Goal: Task Accomplishment & Management: Complete application form

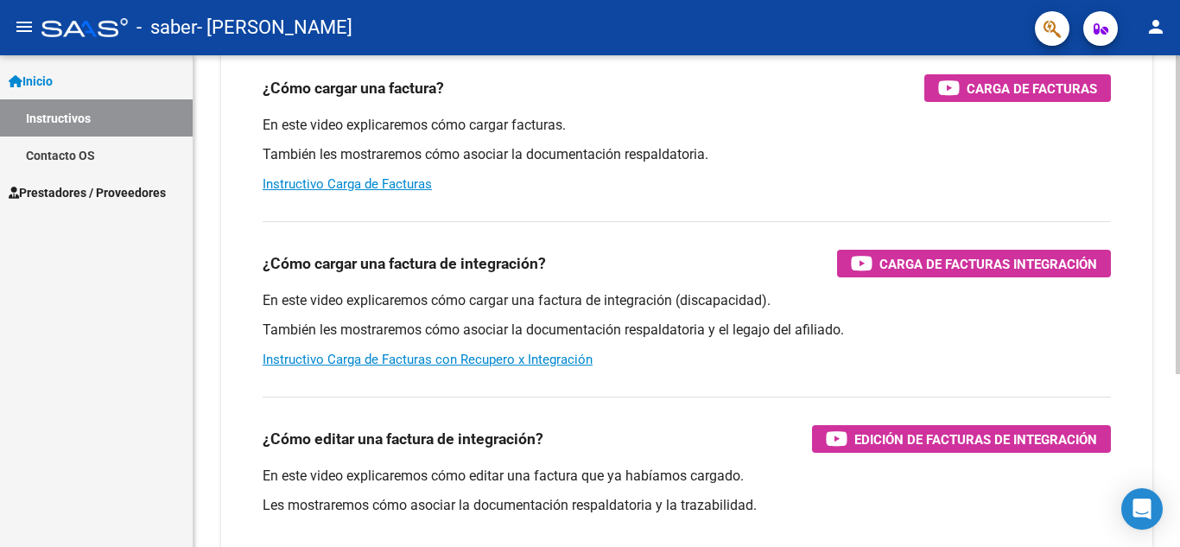
scroll to position [212, 0]
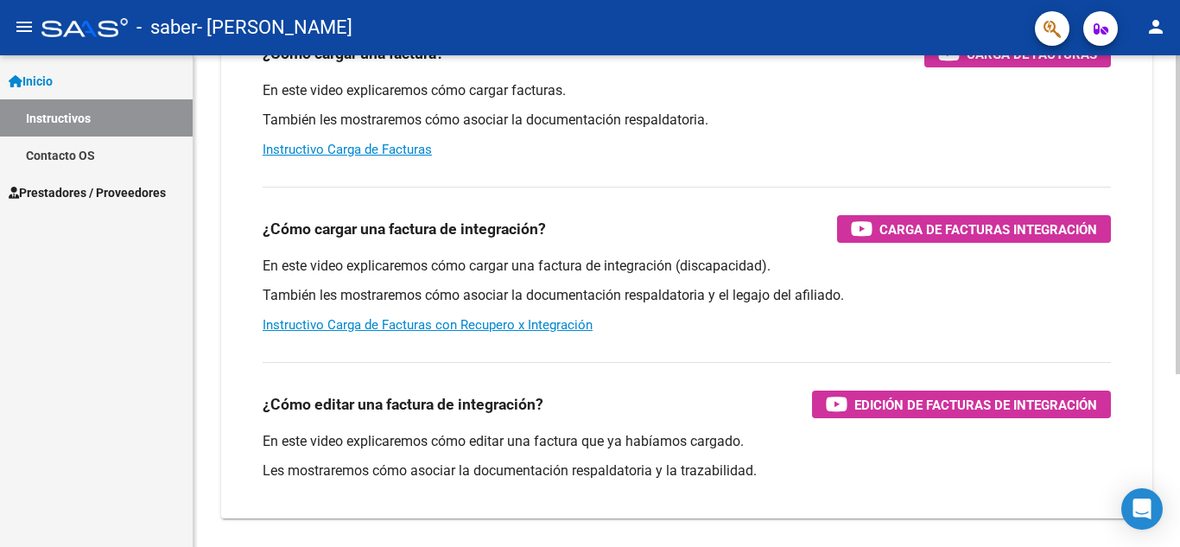
click at [1179, 485] on div at bounding box center [1177, 352] width 4 height 319
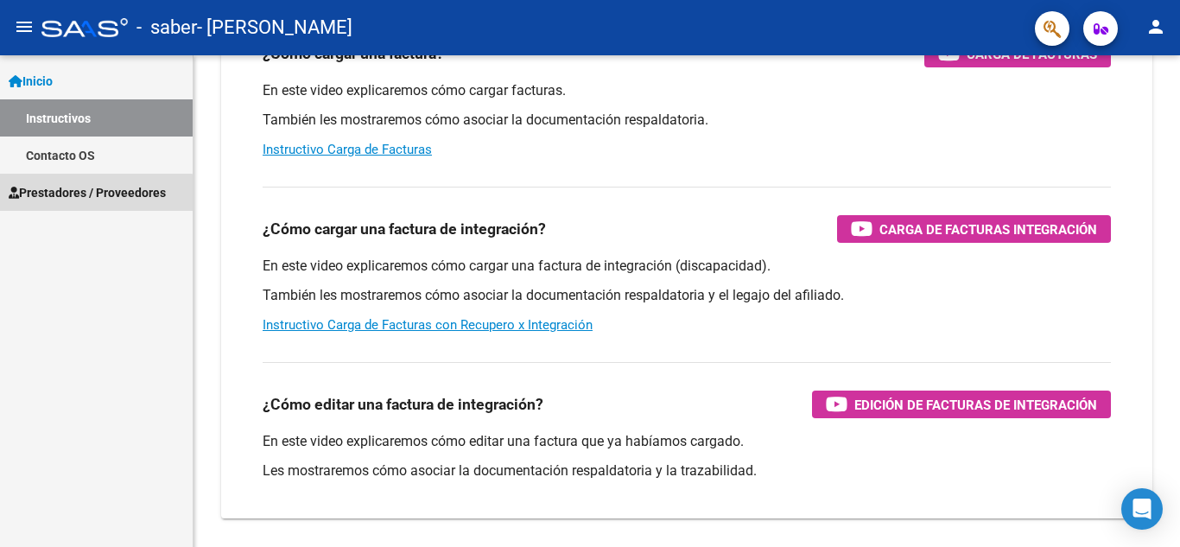
click at [91, 201] on span "Prestadores / Proveedores" at bounding box center [87, 192] width 157 height 19
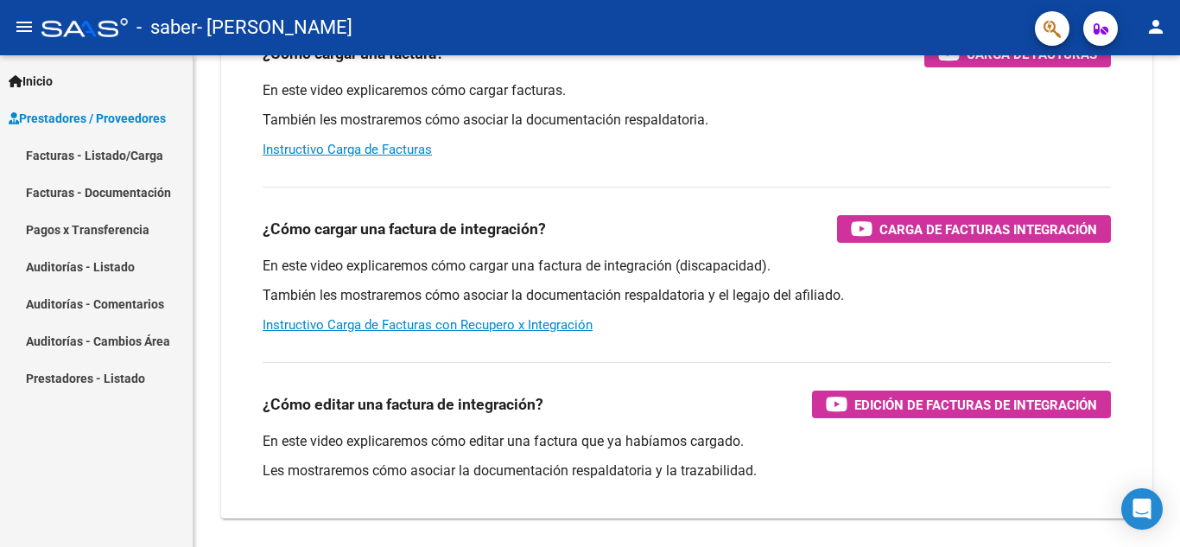
click at [123, 164] on link "Facturas - Listado/Carga" at bounding box center [96, 154] width 193 height 37
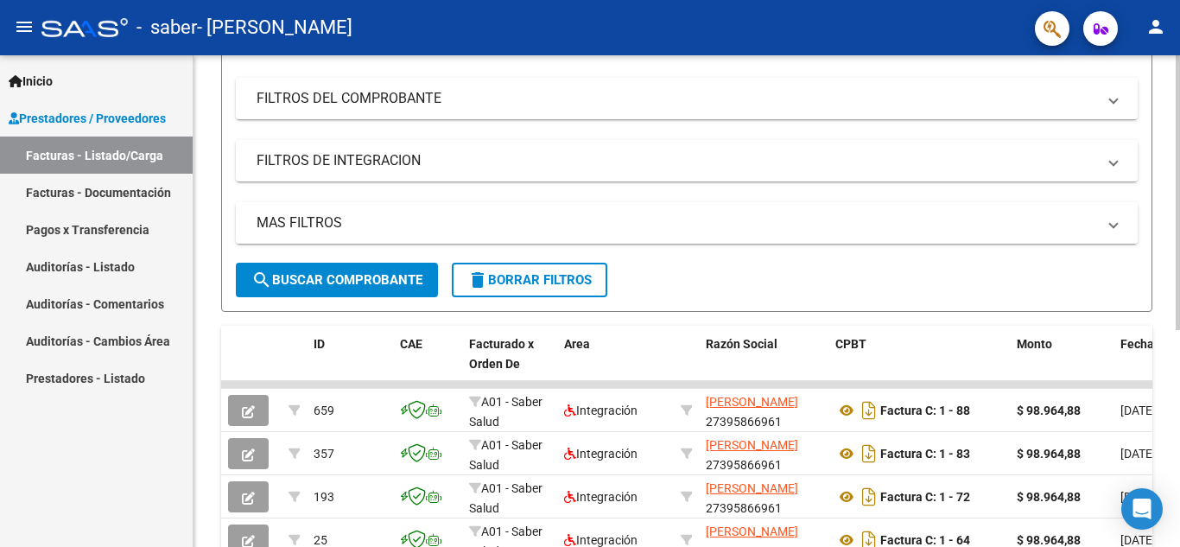
scroll to position [212, 0]
drag, startPoint x: 851, startPoint y: 383, endPoint x: 1015, endPoint y: 376, distance: 165.1
click at [1015, 376] on div "ID CAE Facturado x Orden De Area Razón Social CPBT Monto Fecha Cpbt Días desde …" at bounding box center [686, 490] width 931 height 328
drag, startPoint x: 1011, startPoint y: 386, endPoint x: 1105, endPoint y: 385, distance: 94.1
click at [1105, 385] on datatable-body-cell at bounding box center [1061, 384] width 104 height 7
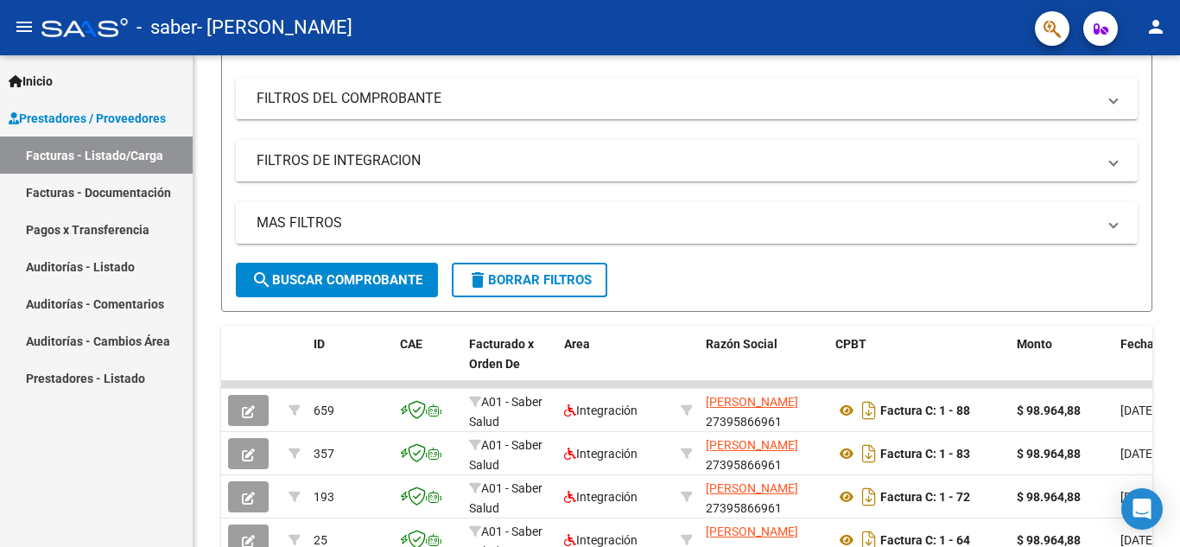
click at [93, 187] on link "Facturas - Documentación" at bounding box center [96, 192] width 193 height 37
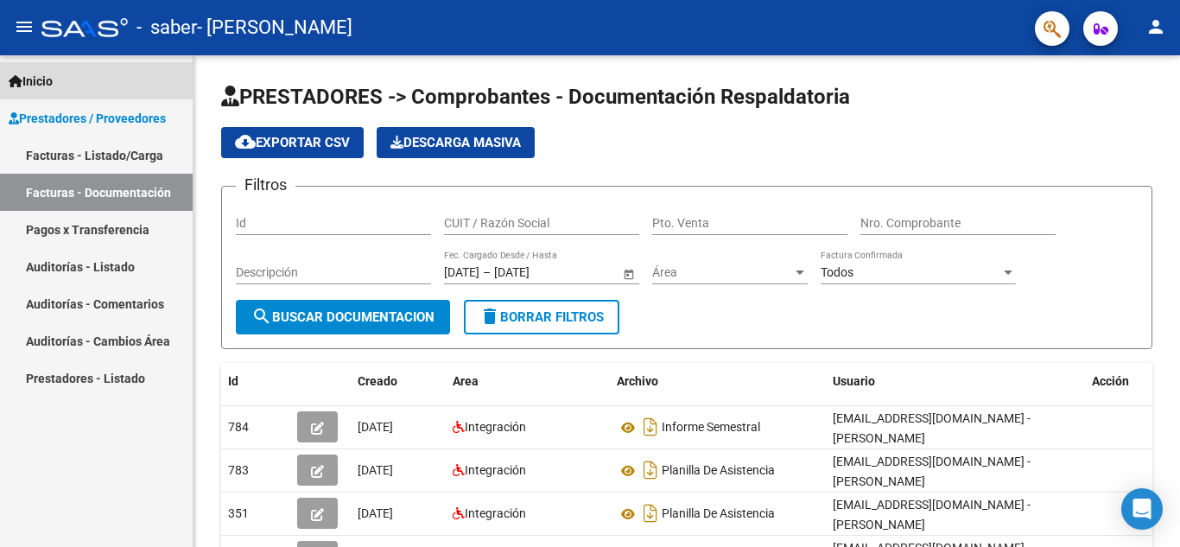
click at [36, 73] on span "Inicio" at bounding box center [31, 81] width 44 height 19
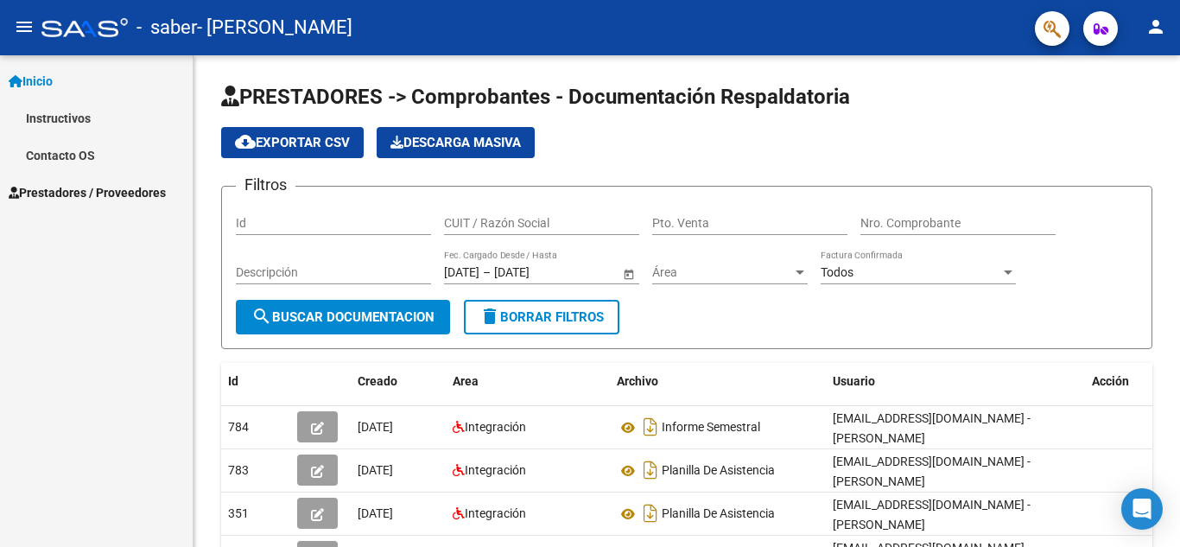
click at [46, 108] on link "Instructivos" at bounding box center [96, 117] width 193 height 37
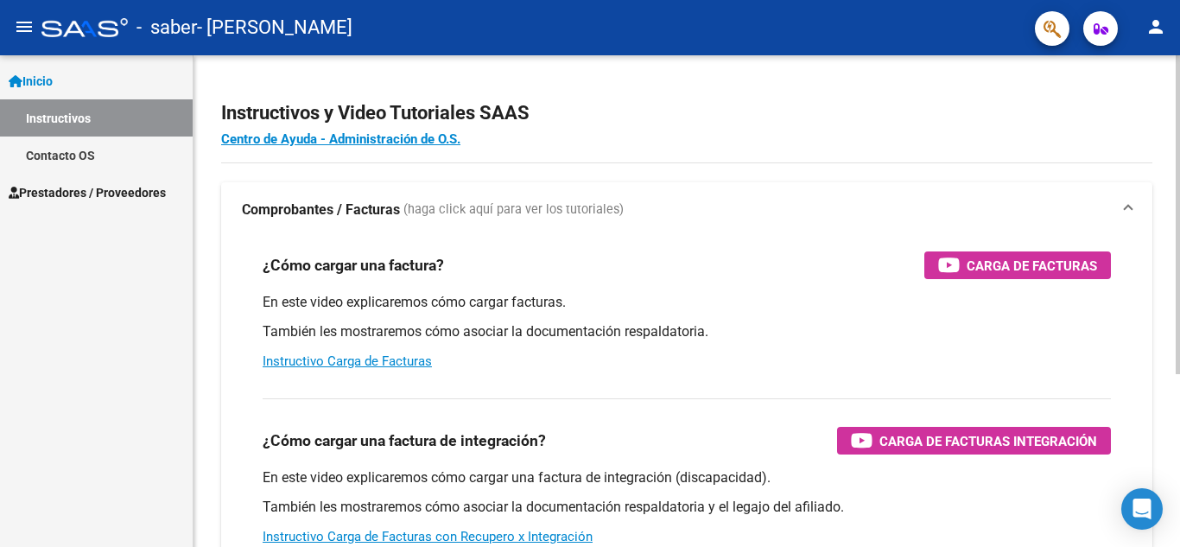
click at [967, 279] on div "¿Cómo cargar una factura? Carga de Facturas En este video explicaremos cómo car…" at bounding box center [686, 310] width 889 height 147
click at [960, 268] on div "Carga de Facturas" at bounding box center [1017, 265] width 159 height 28
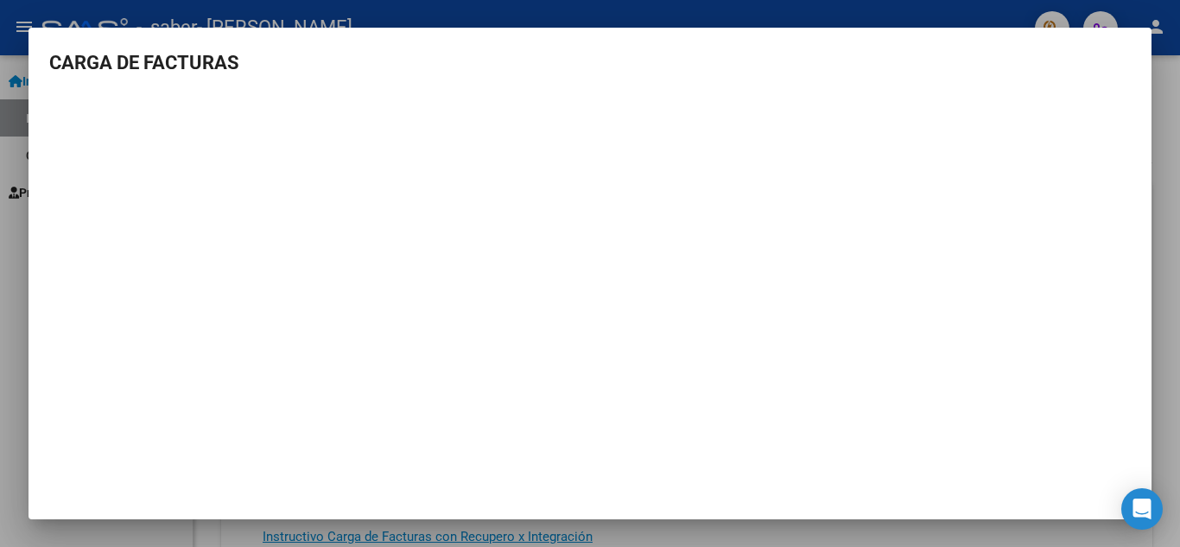
click at [1176, 219] on div at bounding box center [590, 273] width 1180 height 547
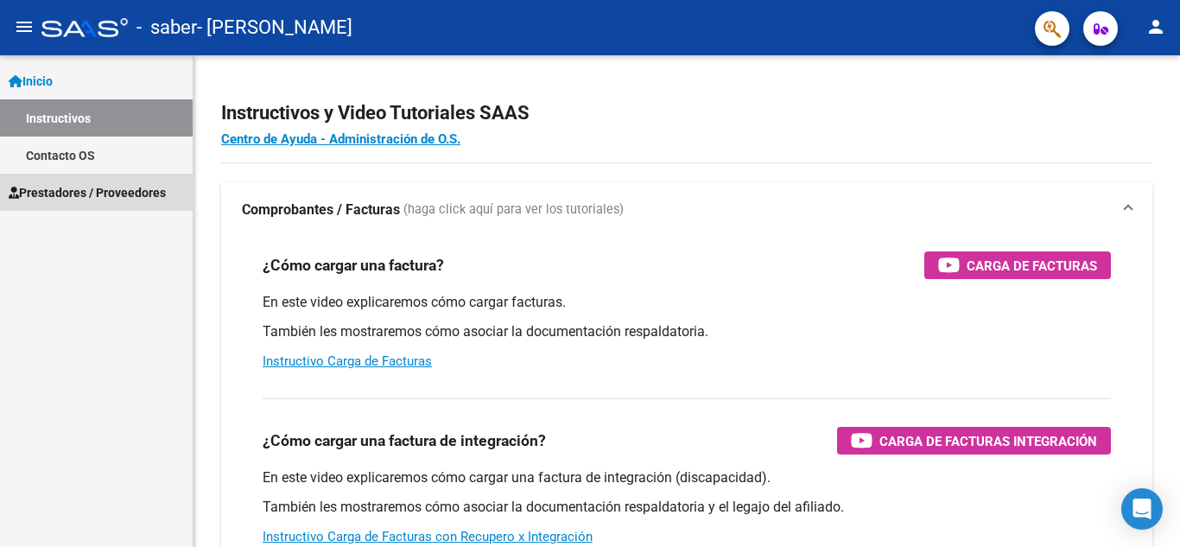
click at [98, 191] on span "Prestadores / Proveedores" at bounding box center [87, 192] width 157 height 19
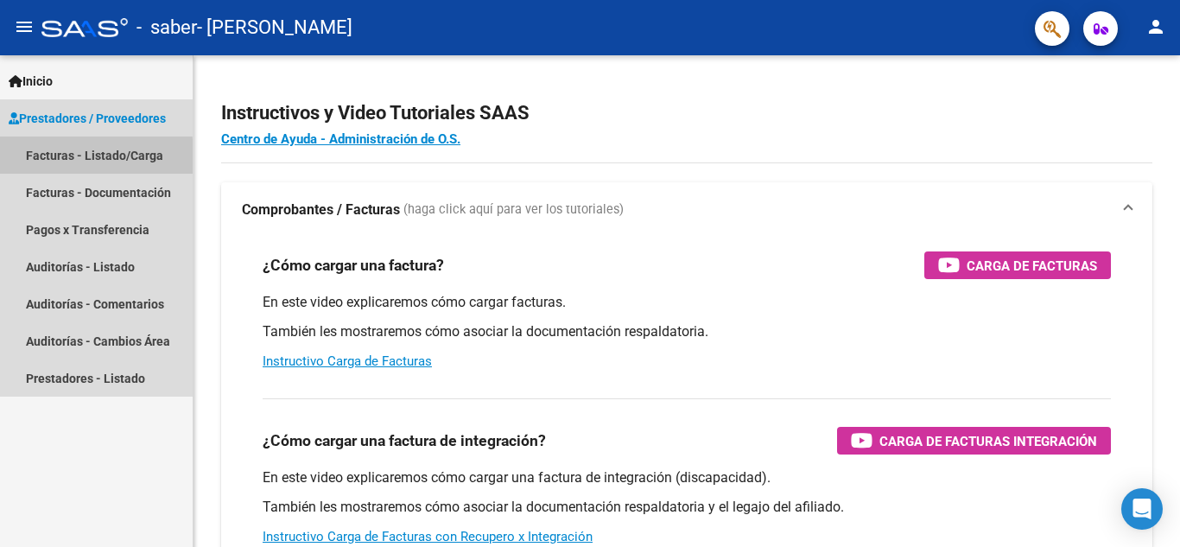
click at [85, 157] on link "Facturas - Listado/Carga" at bounding box center [96, 154] width 193 height 37
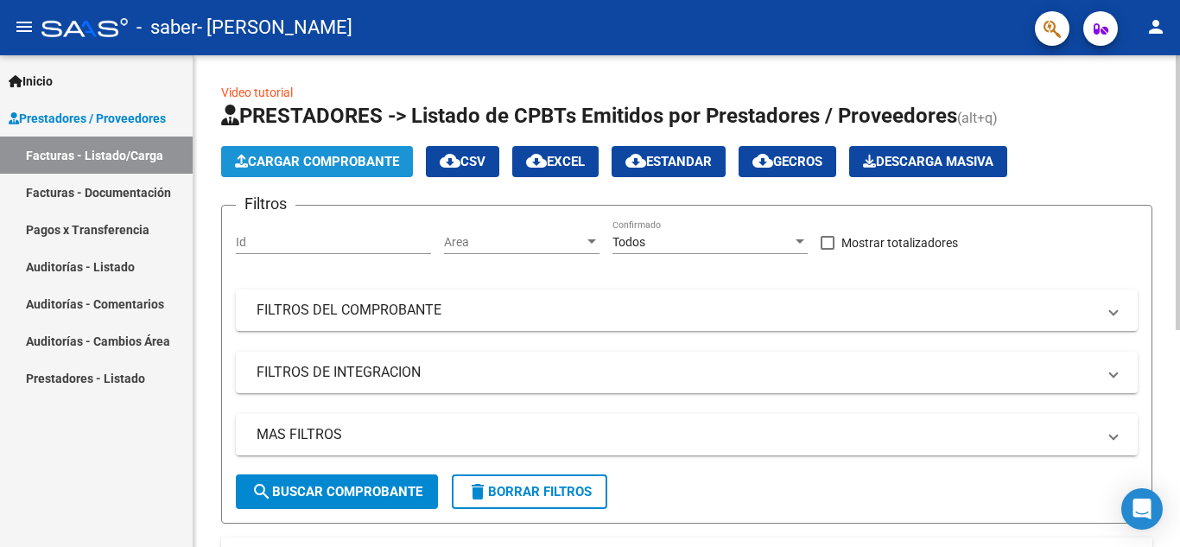
click at [263, 152] on button "Cargar Comprobante" at bounding box center [317, 161] width 192 height 31
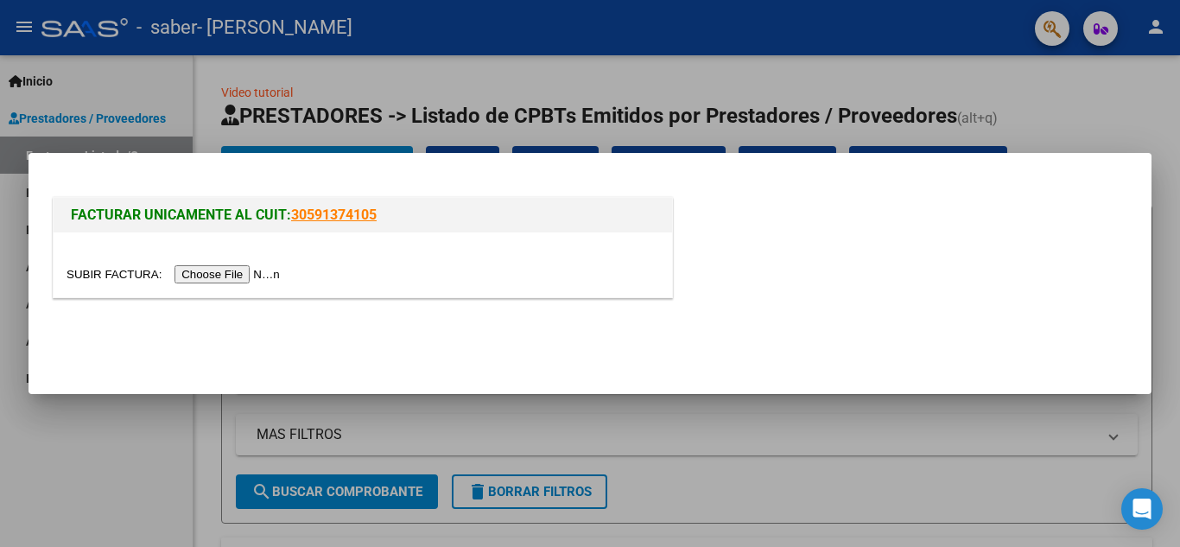
click at [252, 275] on input "file" at bounding box center [175, 274] width 218 height 18
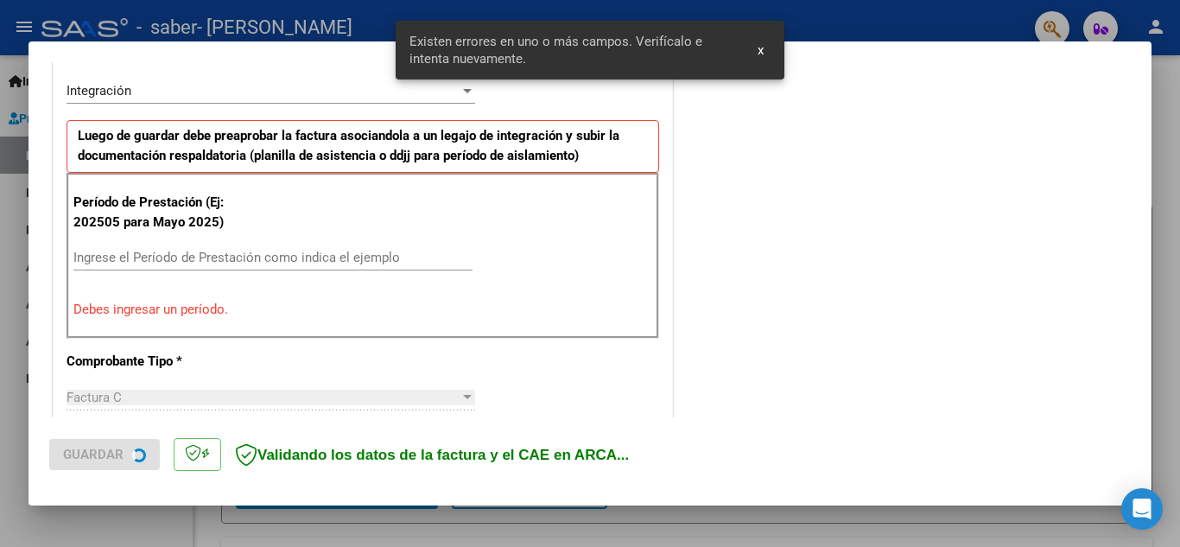
scroll to position [424, 0]
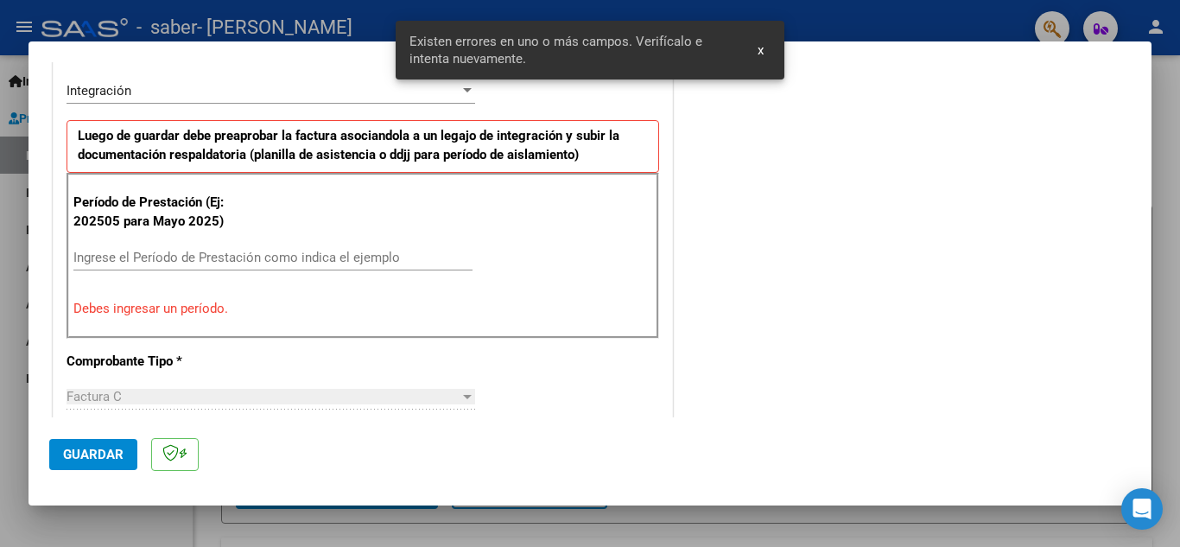
click at [279, 246] on div "Ingrese el Período de Prestación como indica el ejemplo" at bounding box center [272, 257] width 399 height 26
click at [291, 261] on input "Ingrese el Período de Prestación como indica el ejemplo" at bounding box center [272, 258] width 399 height 16
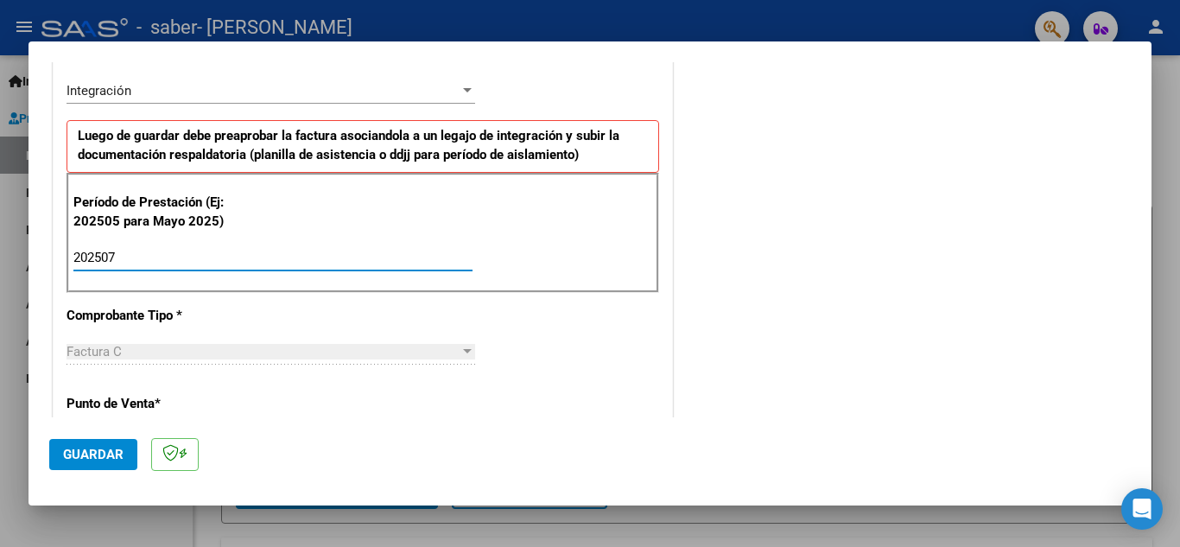
type input "202507"
click at [561, 353] on div "CUIT * 27-39586696-1 Ingresar CUIT ANALISIS PRESTADOR [PERSON_NAME] [PERSON_NAM…" at bounding box center [363, 504] width 618 height 1300
click at [735, 333] on div "COMENTARIOS Comentarios del Prestador / Gerenciador:" at bounding box center [903, 407] width 454 height 1501
click at [630, 332] on div "CUIT * 27-39586696-1 Ingresar CUIT ANALISIS PRESTADOR [PERSON_NAME] [PERSON_NAM…" at bounding box center [363, 504] width 618 height 1300
click at [604, 102] on div "CUIT * 27-39586696-1 Ingresar CUIT ANALISIS PRESTADOR [PERSON_NAME] [PERSON_NAM…" at bounding box center [363, 504] width 618 height 1300
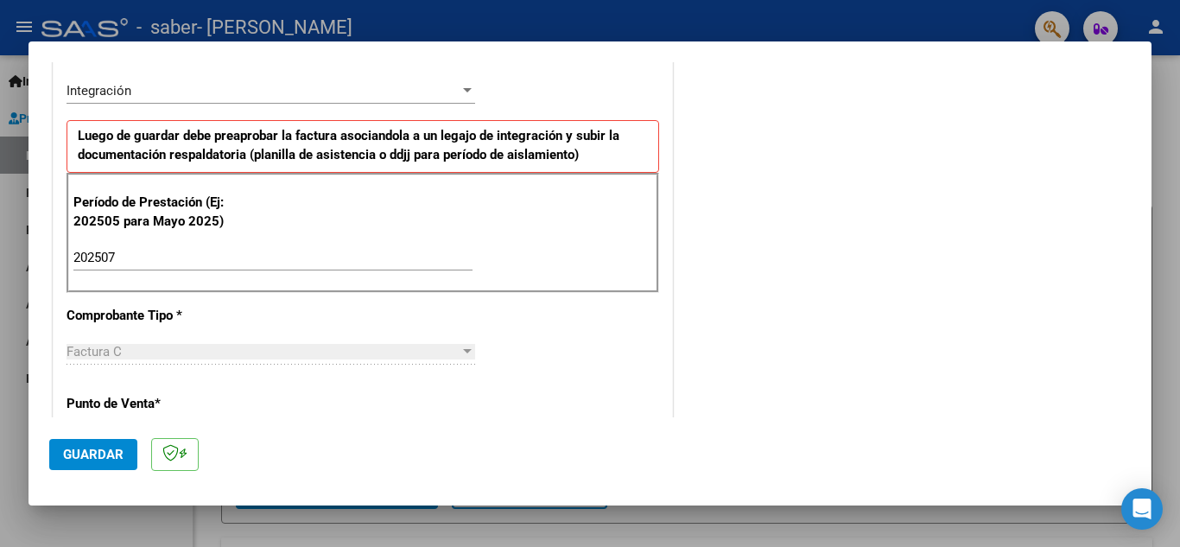
click at [604, 102] on div "CUIT * 27-39586696-1 Ingresar CUIT ANALISIS PRESTADOR [PERSON_NAME] [PERSON_NAM…" at bounding box center [363, 504] width 618 height 1300
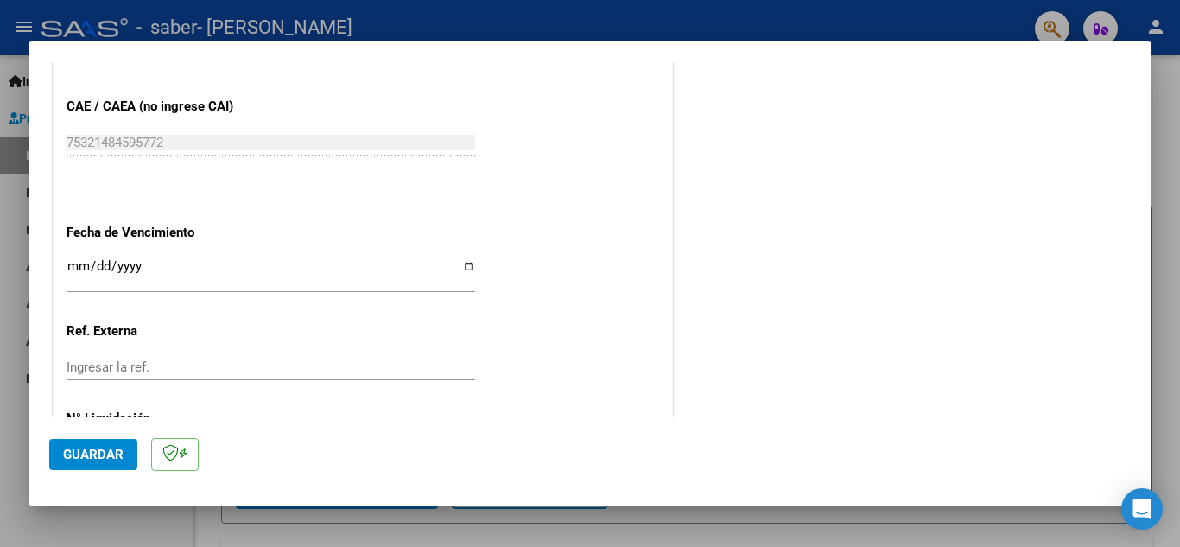
scroll to position [1165, 0]
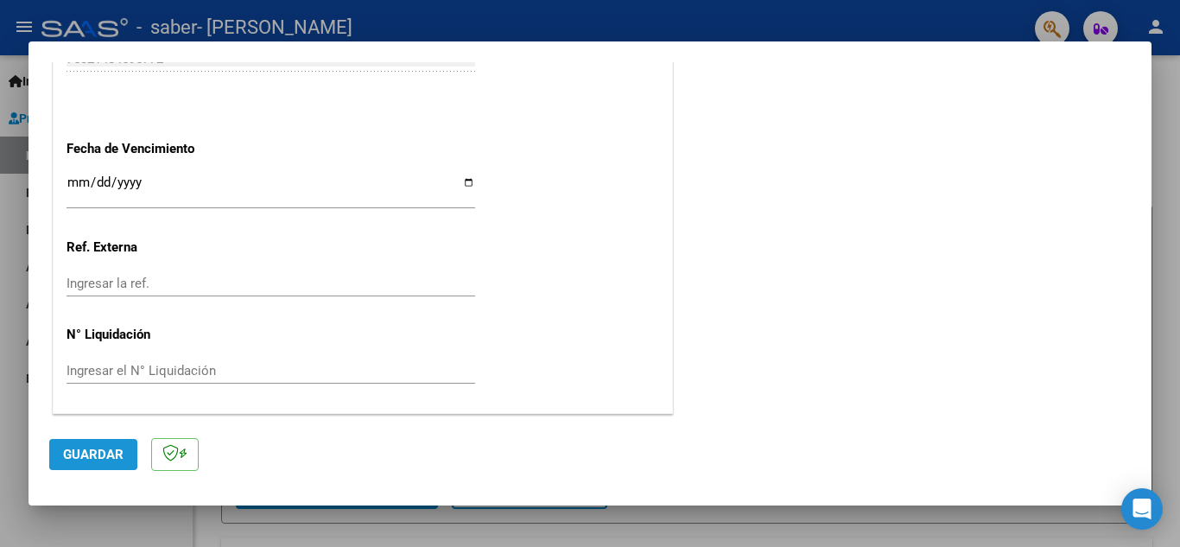
click at [110, 453] on span "Guardar" at bounding box center [93, 454] width 60 height 16
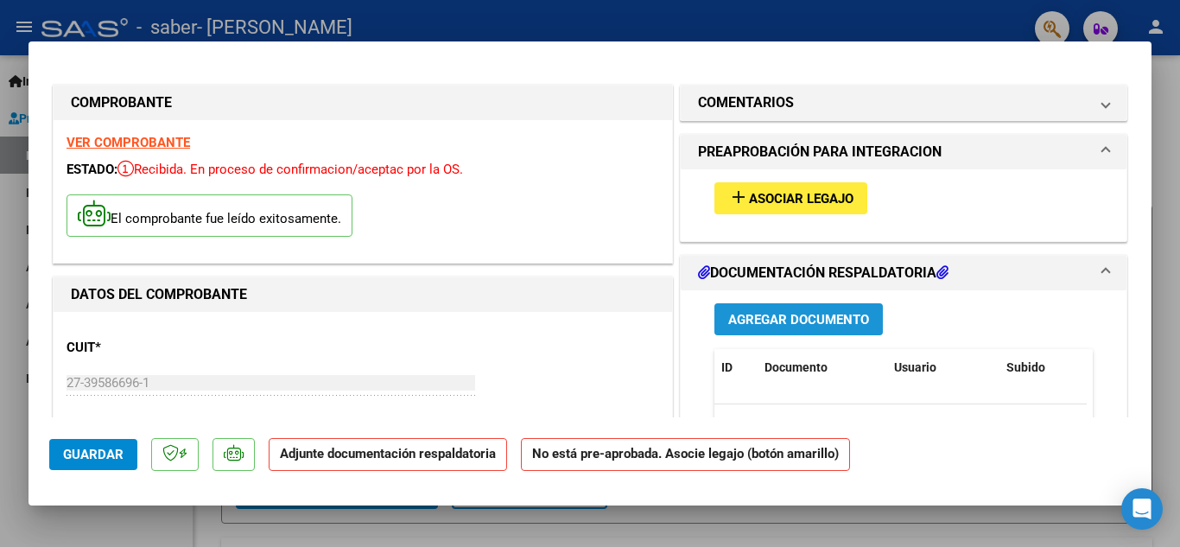
click at [813, 318] on span "Agregar Documento" at bounding box center [798, 320] width 141 height 16
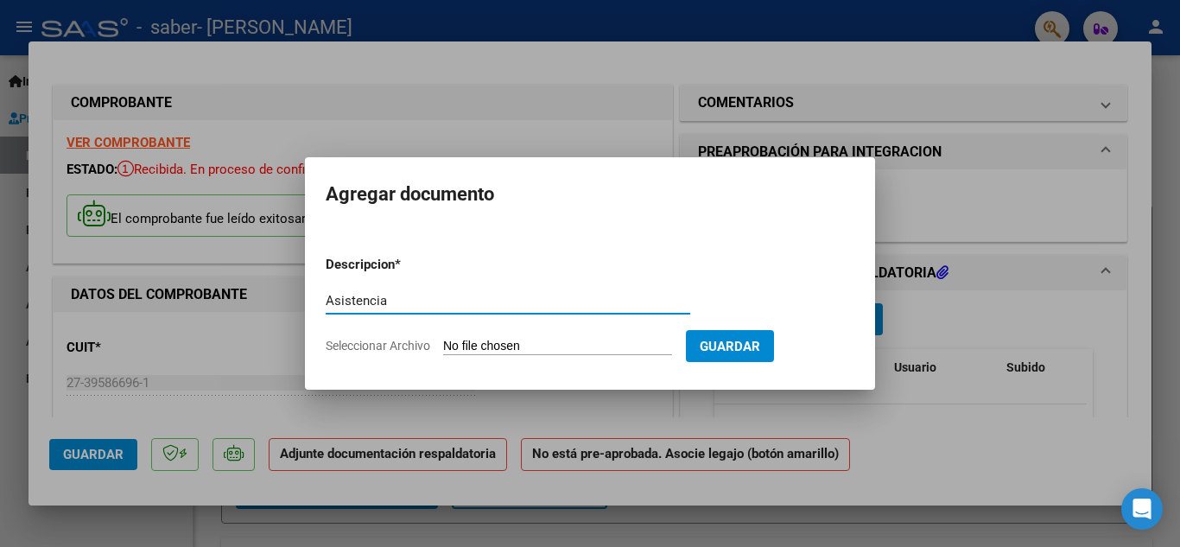
type input "Asistencia"
click at [637, 338] on input "Seleccionar Archivo" at bounding box center [557, 346] width 229 height 16
type input "C:\fakepath\Asistencia julio .pdf"
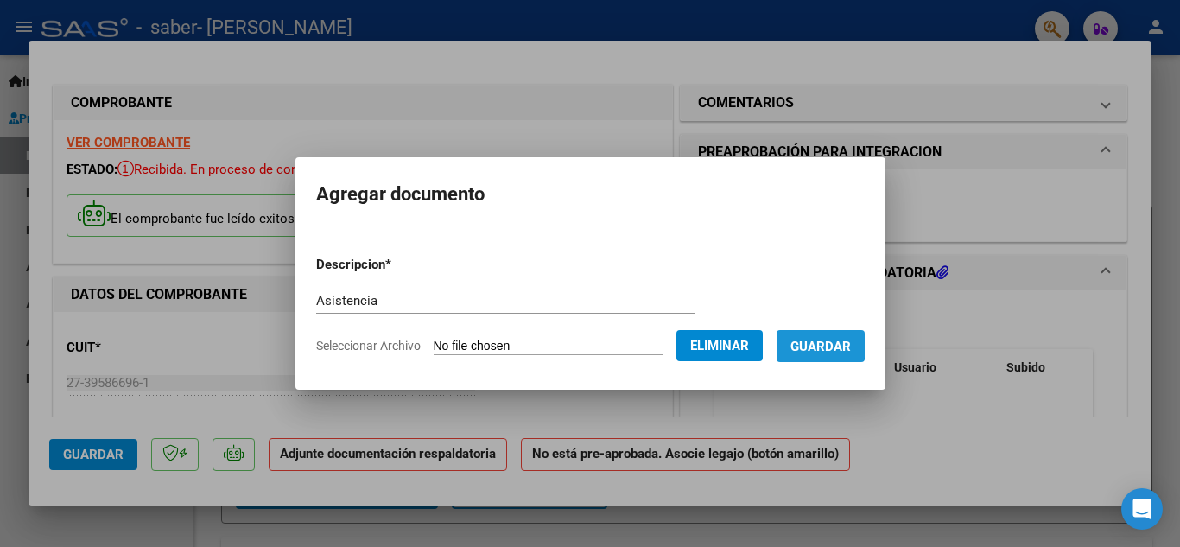
click at [821, 338] on span "Guardar" at bounding box center [820, 346] width 60 height 16
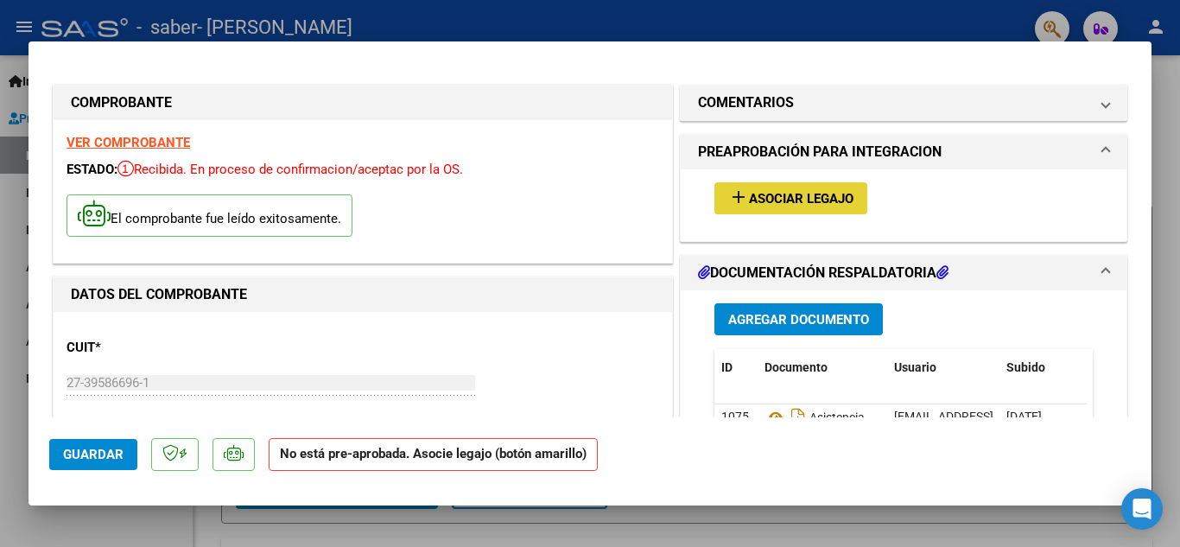
click at [766, 195] on span "Asociar Legajo" at bounding box center [801, 199] width 104 height 16
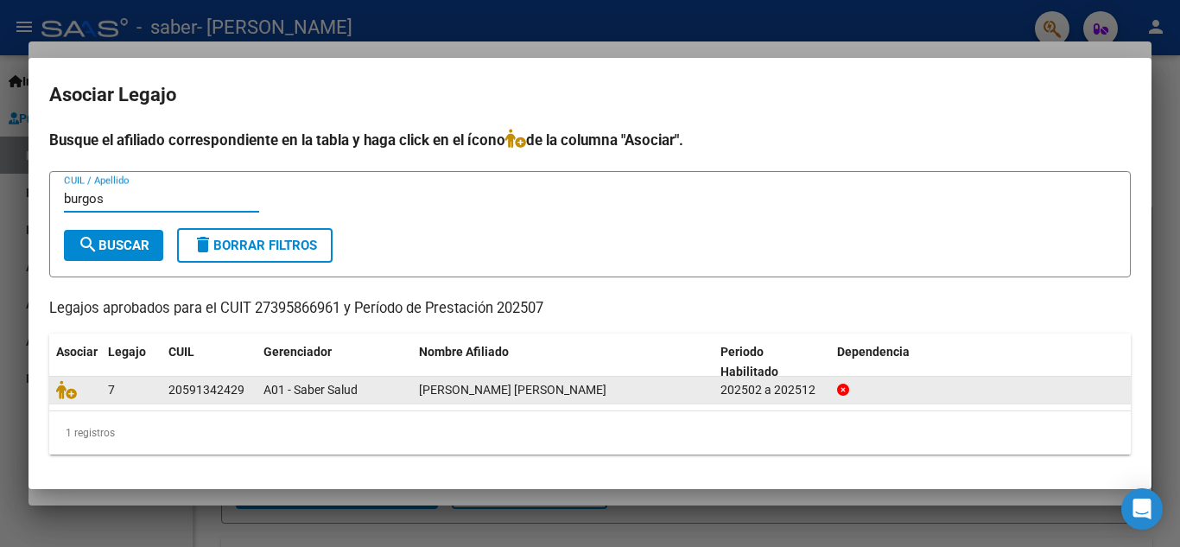
type input "burgos"
click at [471, 389] on span "[PERSON_NAME] [PERSON_NAME]" at bounding box center [512, 390] width 187 height 14
click at [656, 382] on div "[PERSON_NAME] [PERSON_NAME]" at bounding box center [563, 390] width 288 height 20
click at [377, 395] on div "A01 - Saber Salud" at bounding box center [334, 390] width 142 height 20
click at [135, 386] on div "7" at bounding box center [131, 390] width 47 height 20
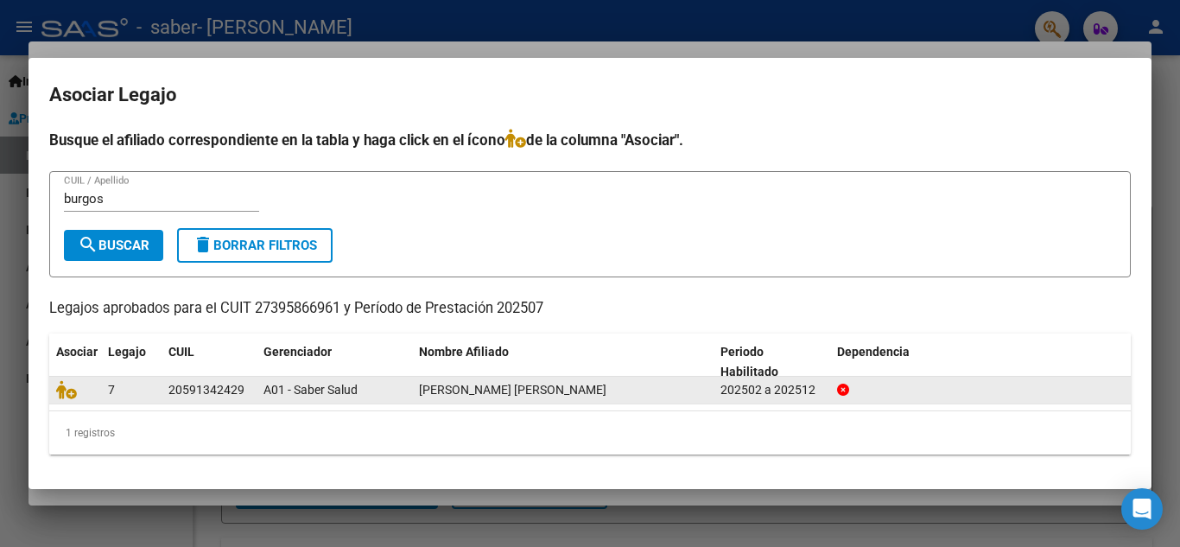
click at [374, 380] on div "A01 - Saber Salud" at bounding box center [334, 390] width 142 height 20
click at [285, 394] on span "A01 - Saber Salud" at bounding box center [310, 390] width 94 height 14
click at [425, 388] on span "[PERSON_NAME] [PERSON_NAME]" at bounding box center [512, 390] width 187 height 14
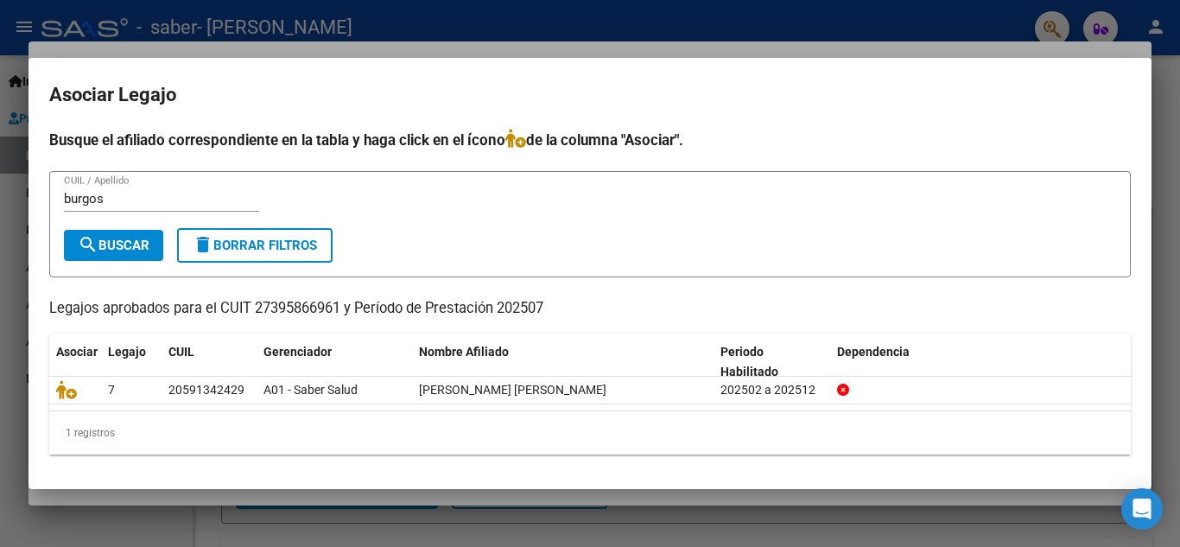
drag, startPoint x: 425, startPoint y: 388, endPoint x: 598, endPoint y: 407, distance: 173.7
click at [598, 407] on datatable-selection "7 20591342429 A01 - Saber [PERSON_NAME] [PERSON_NAME] 202502 a 202512" at bounding box center [589, 400] width 1081 height 16
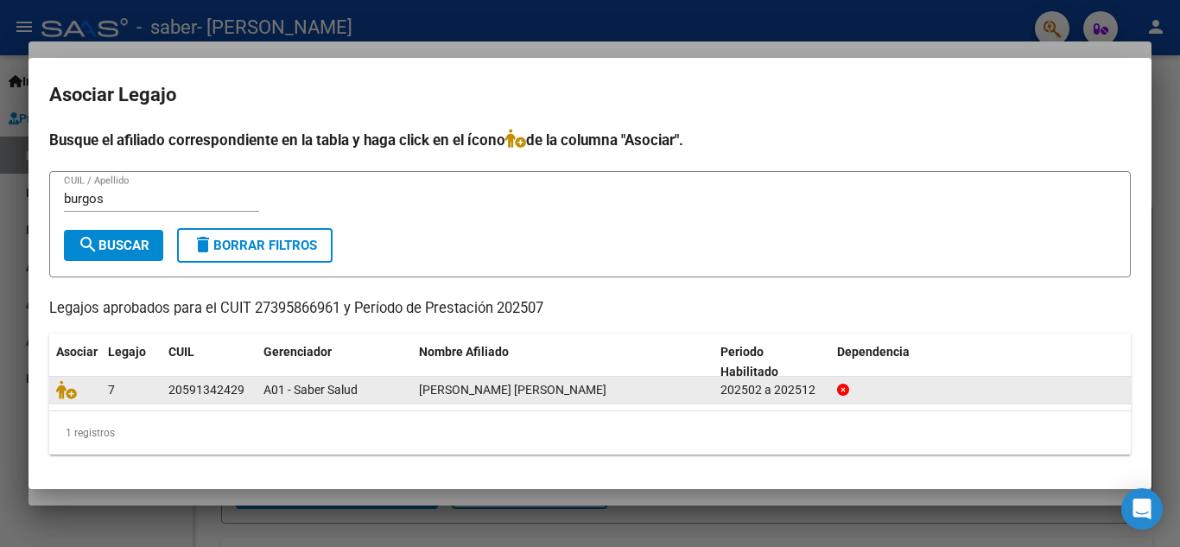
click at [847, 396] on span at bounding box center [843, 390] width 12 height 14
click at [64, 390] on icon at bounding box center [66, 389] width 21 height 19
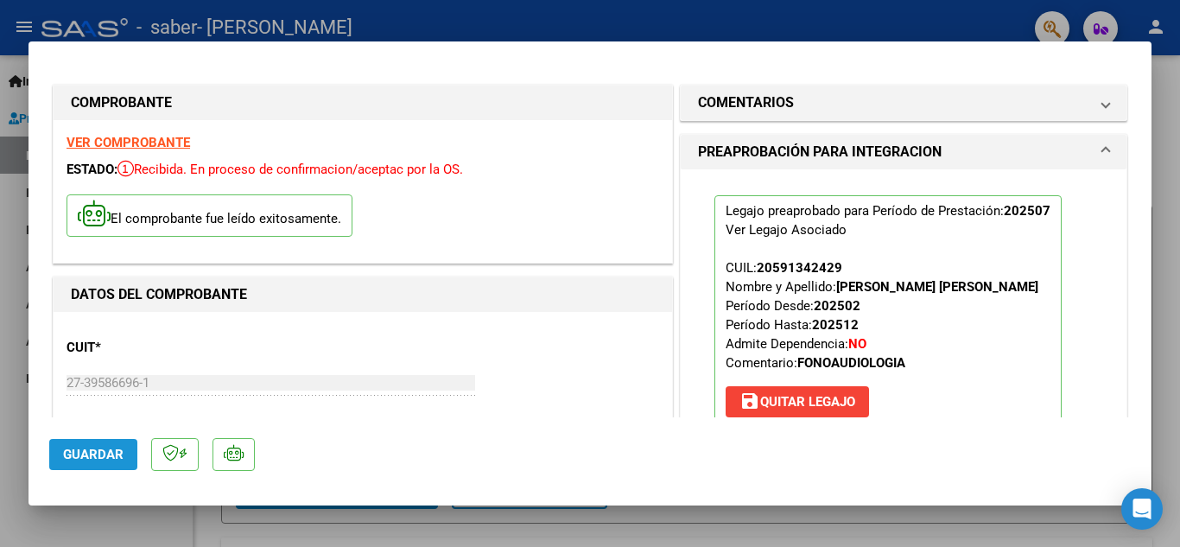
click at [98, 453] on span "Guardar" at bounding box center [93, 454] width 60 height 16
click at [1087, 140] on mat-expansion-panel-header "PREAPROBACIÓN PARA INTEGRACION" at bounding box center [903, 152] width 446 height 35
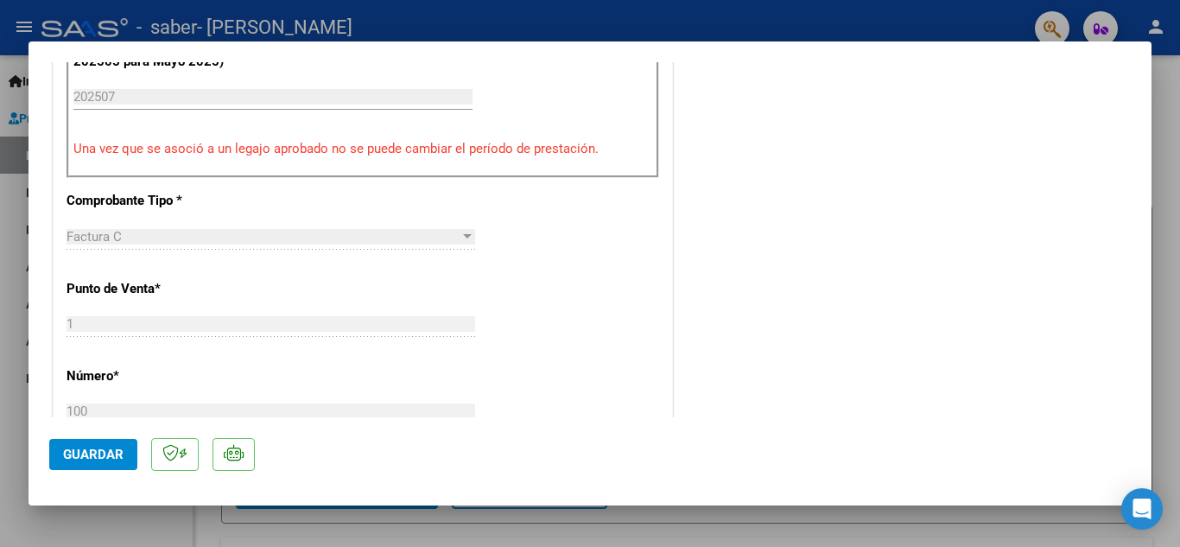
scroll to position [598, 0]
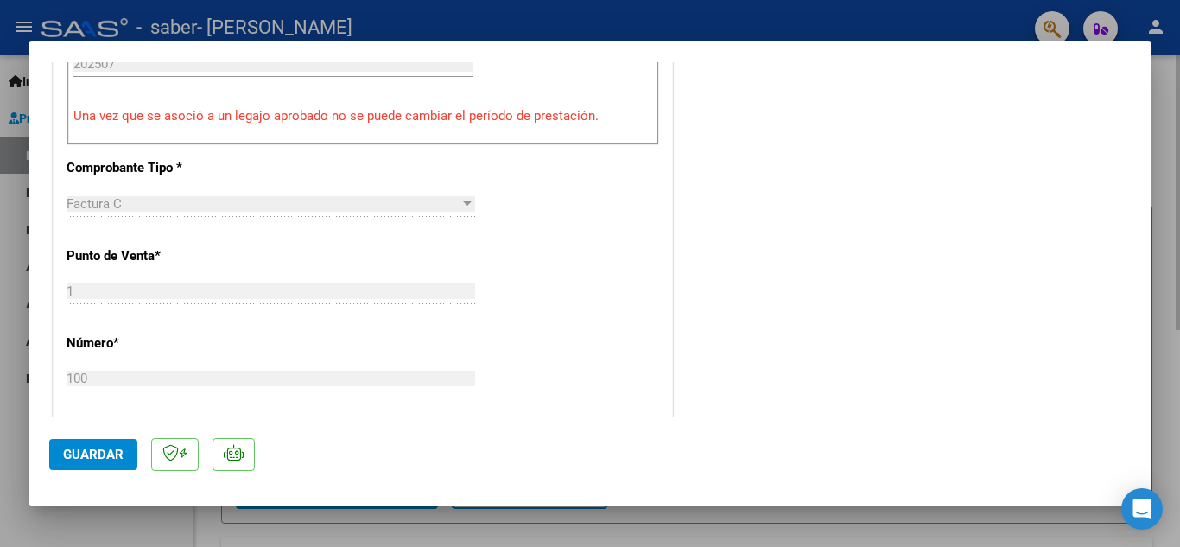
drag, startPoint x: 1164, startPoint y: 256, endPoint x: 1168, endPoint y: 290, distance: 34.8
click at [1167, 271] on div at bounding box center [590, 273] width 1180 height 547
click at [1168, 290] on div "Video tutorial PRESTADORES -> Listado de CPBTs Emitidos por Prestadores / Prove…" at bounding box center [686, 487] width 986 height 865
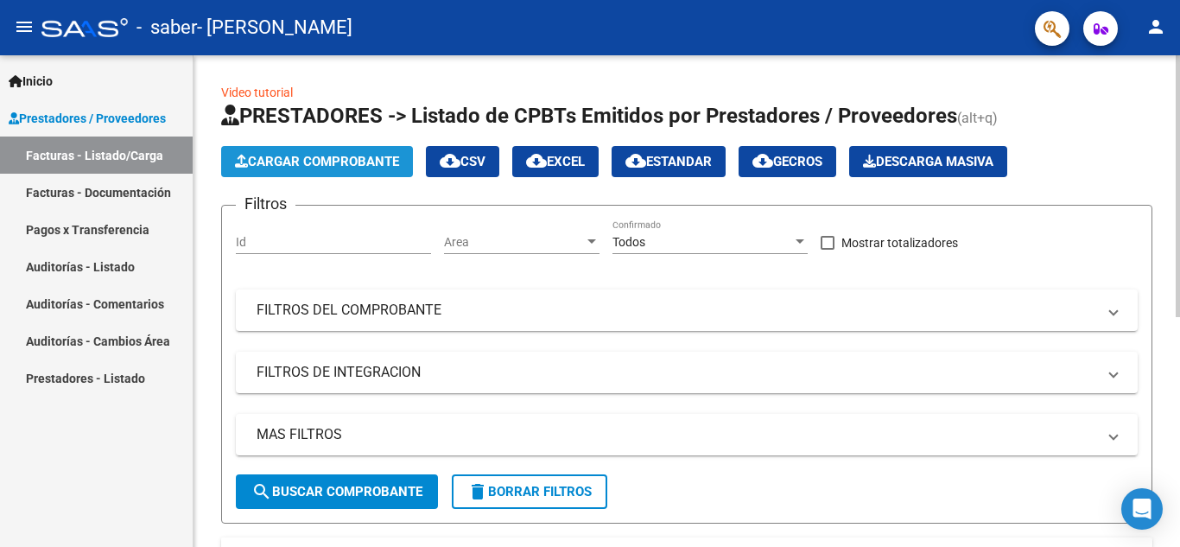
click at [325, 163] on span "Cargar Comprobante" at bounding box center [317, 162] width 164 height 16
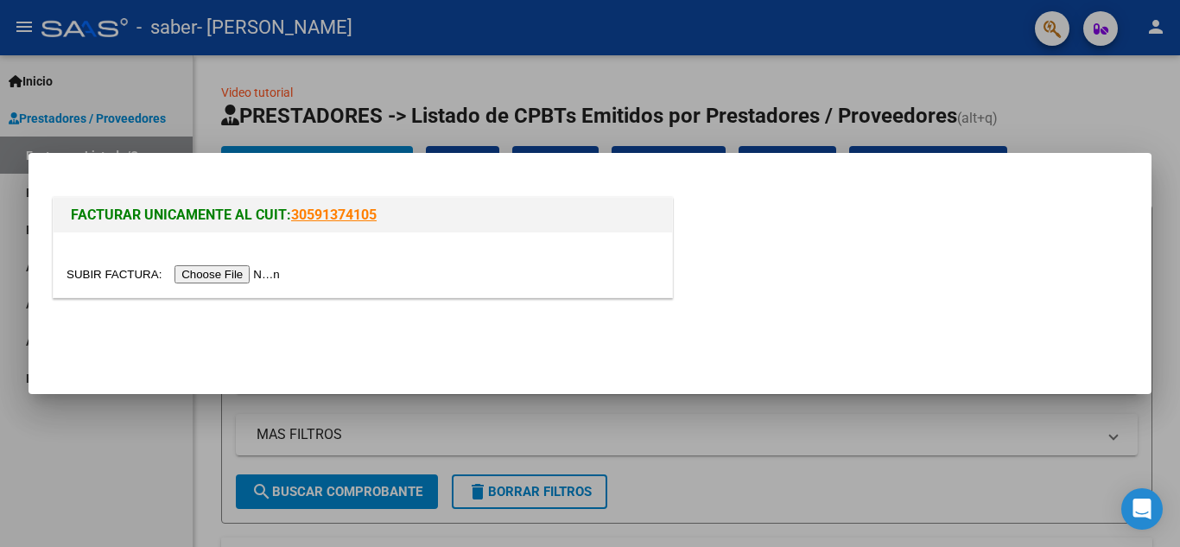
click at [235, 275] on input "file" at bounding box center [175, 274] width 218 height 18
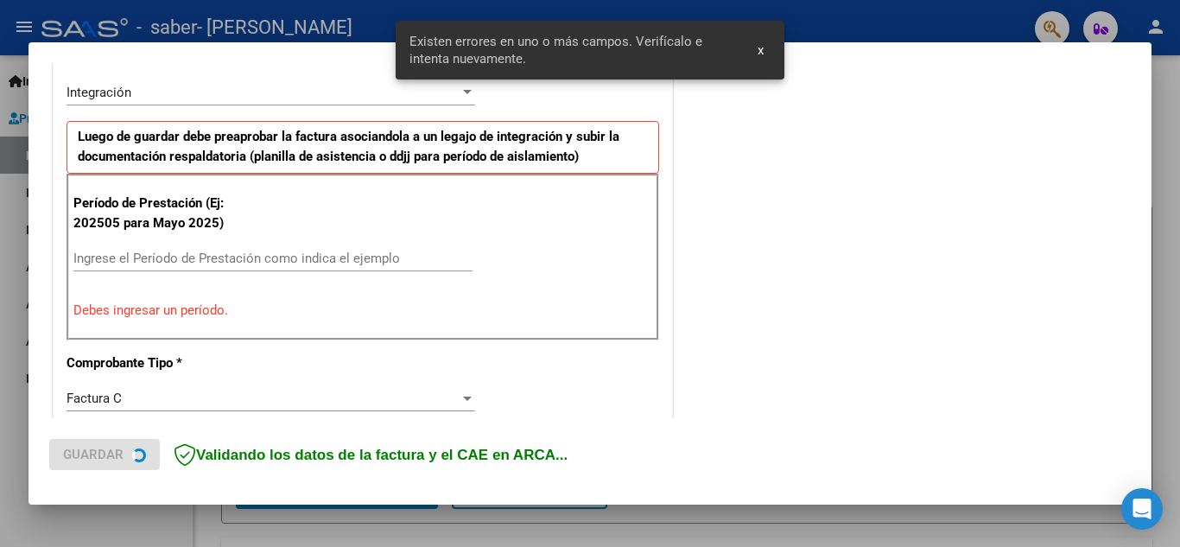
scroll to position [424, 0]
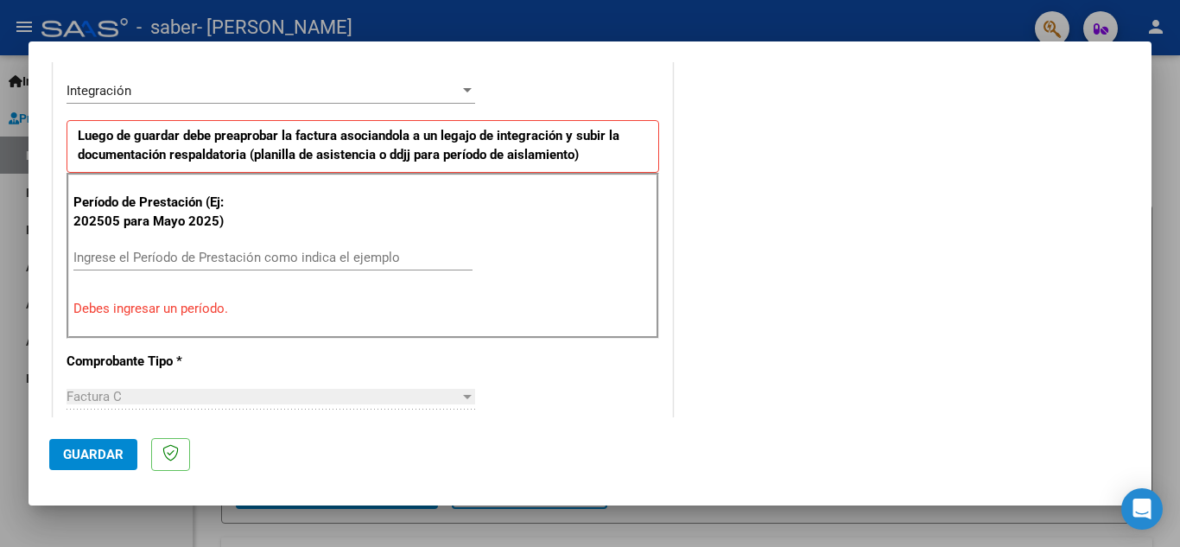
click at [234, 252] on input "Ingrese el Período de Prestación como indica el ejemplo" at bounding box center [272, 258] width 399 height 16
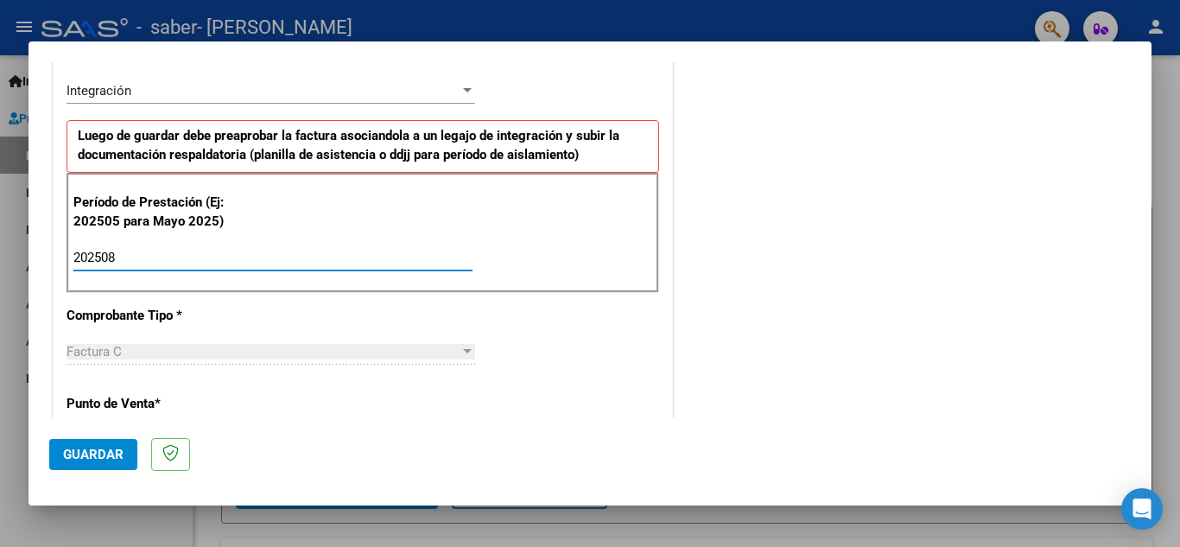
type input "202508"
click at [531, 411] on div "CUIT * 27-39586696-1 Ingresar CUIT ANALISIS PRESTADOR [PERSON_NAME] [PERSON_NAM…" at bounding box center [363, 504] width 618 height 1300
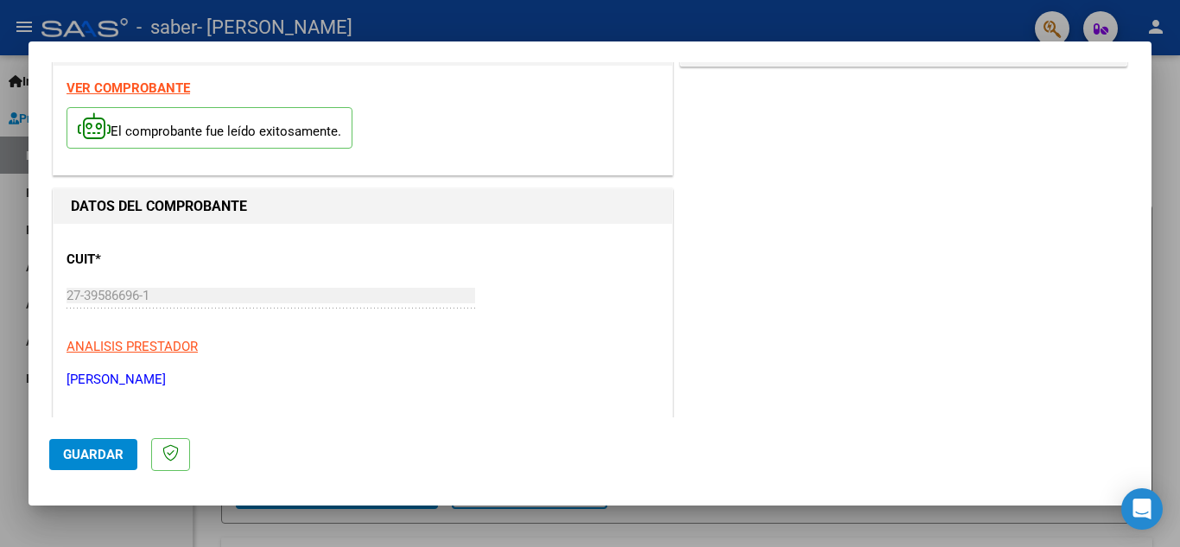
scroll to position [0, 0]
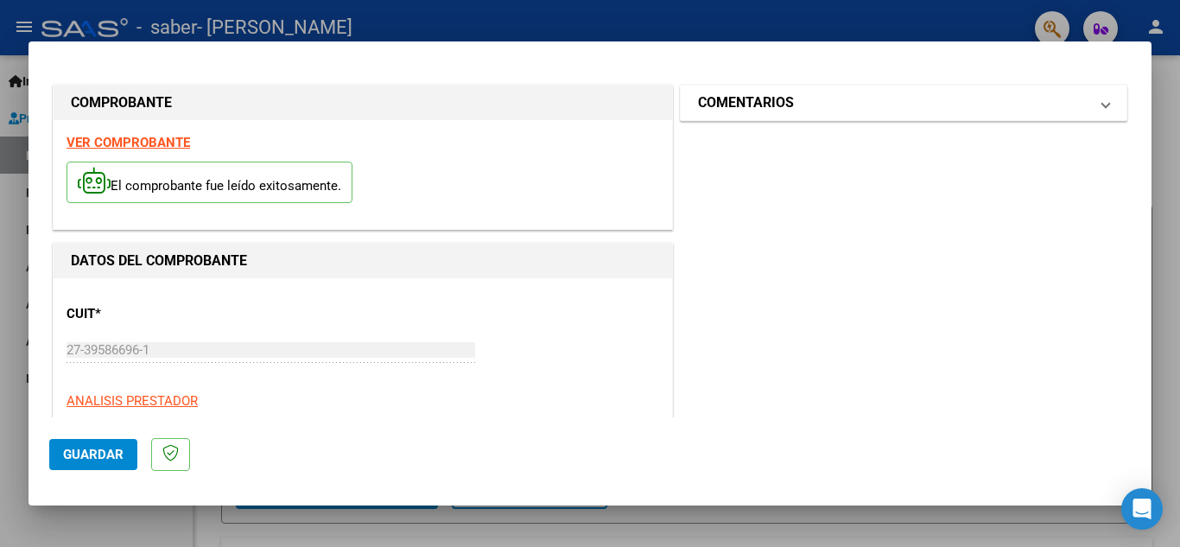
click at [1005, 116] on mat-expansion-panel-header "COMENTARIOS" at bounding box center [903, 102] width 446 height 35
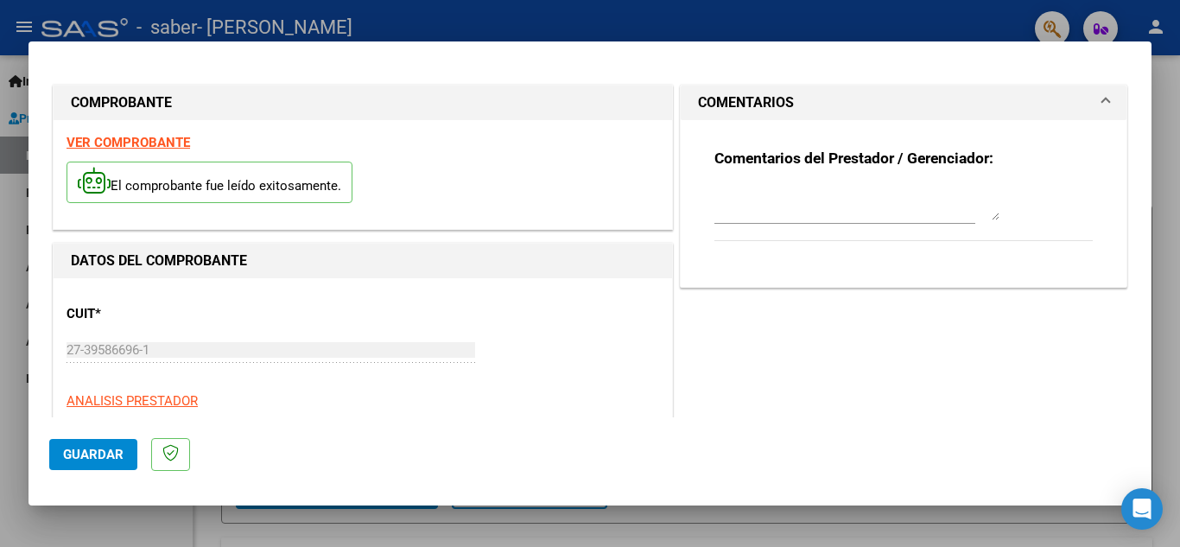
click at [1005, 116] on mat-expansion-panel-header "COMENTARIOS" at bounding box center [903, 102] width 446 height 35
click at [97, 468] on button "Guardar" at bounding box center [93, 454] width 88 height 31
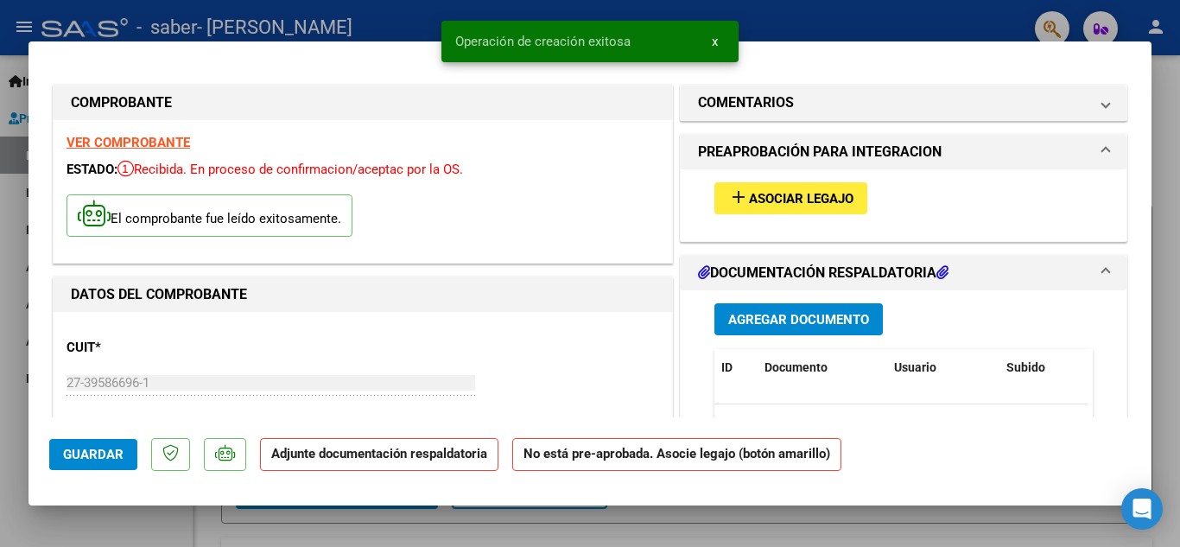
click at [749, 190] on span "add Asociar Legajo" at bounding box center [790, 198] width 125 height 16
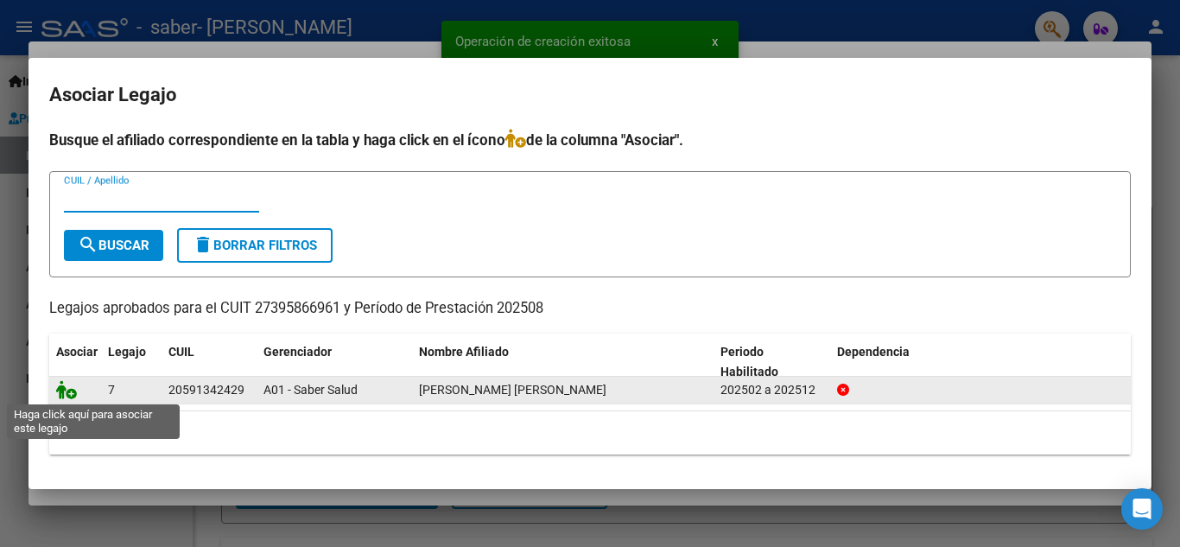
click at [68, 393] on icon at bounding box center [66, 389] width 21 height 19
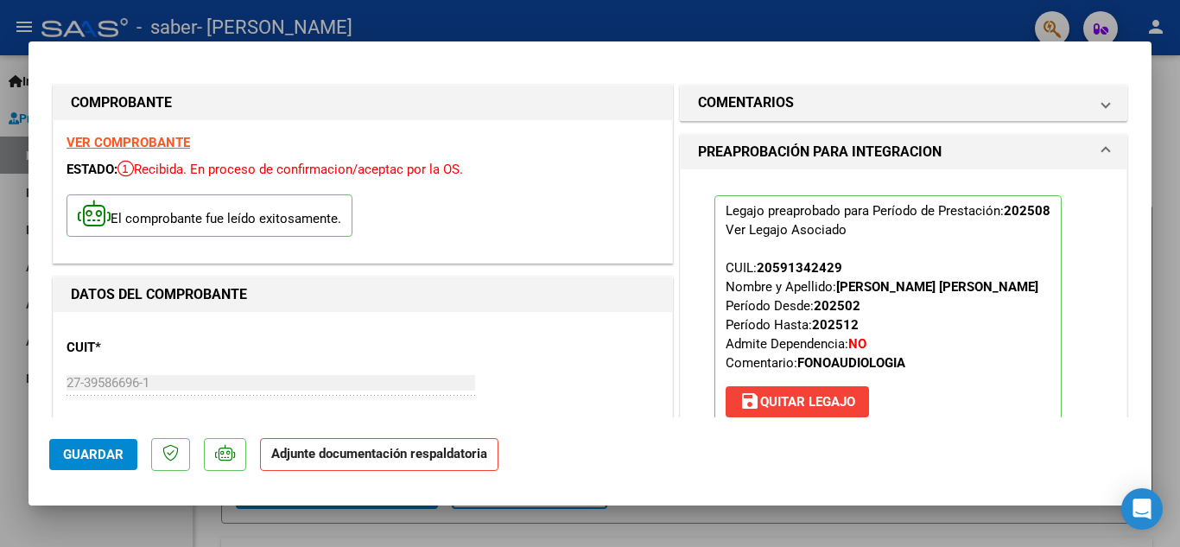
click at [1050, 160] on mat-panel-title "PREAPROBACIÓN PARA INTEGRACION" at bounding box center [893, 152] width 390 height 21
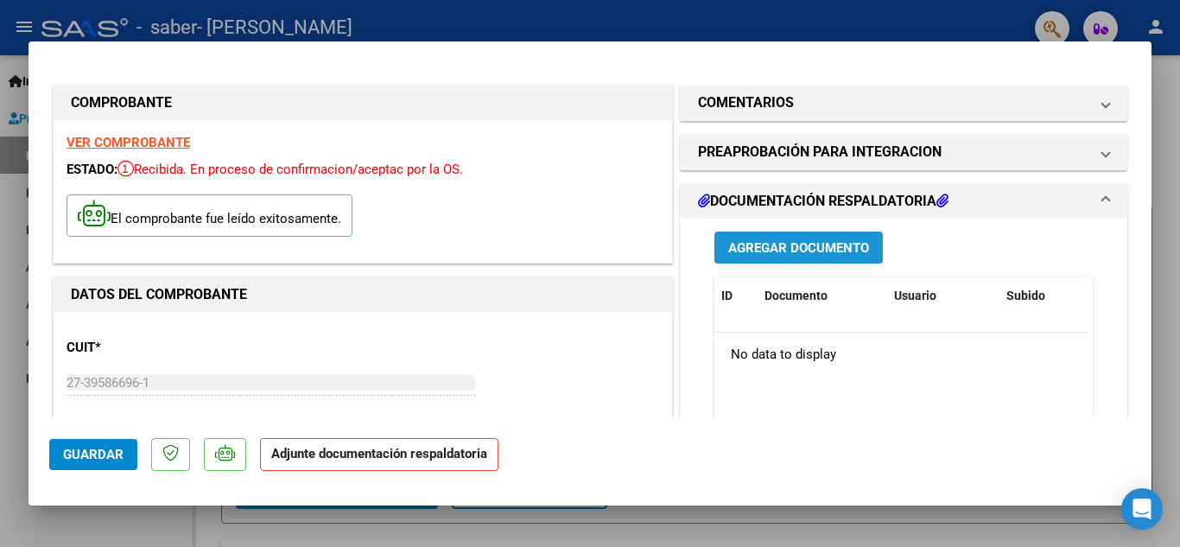
click at [800, 243] on span "Agregar Documento" at bounding box center [798, 248] width 141 height 16
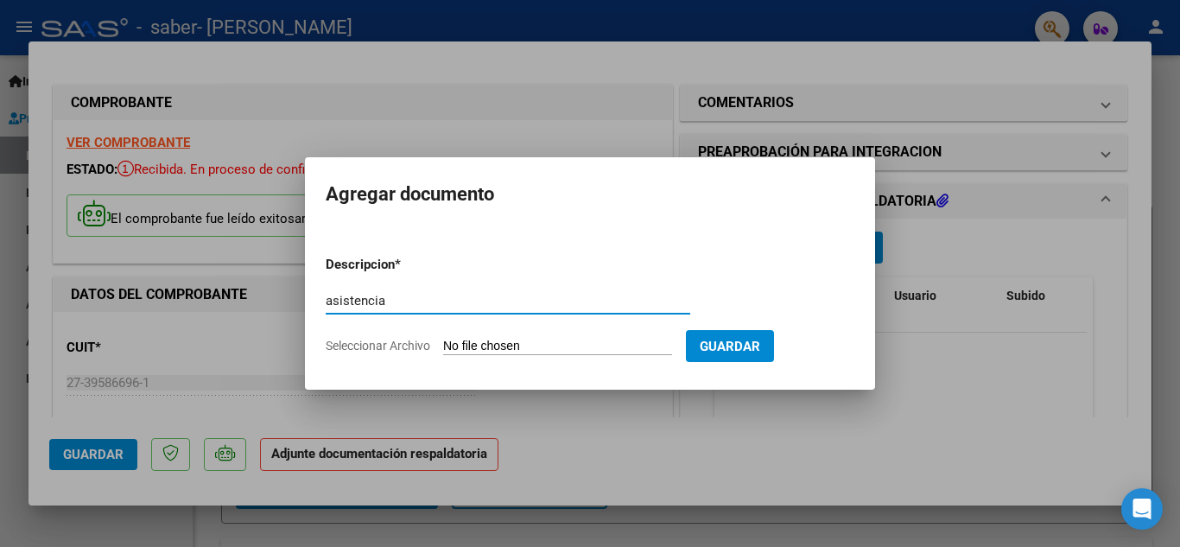
type input "asistencia"
click at [468, 334] on form "Descripcion * asistencia Escriba aquí una descripcion Seleccionar Archivo Guard…" at bounding box center [590, 305] width 528 height 126
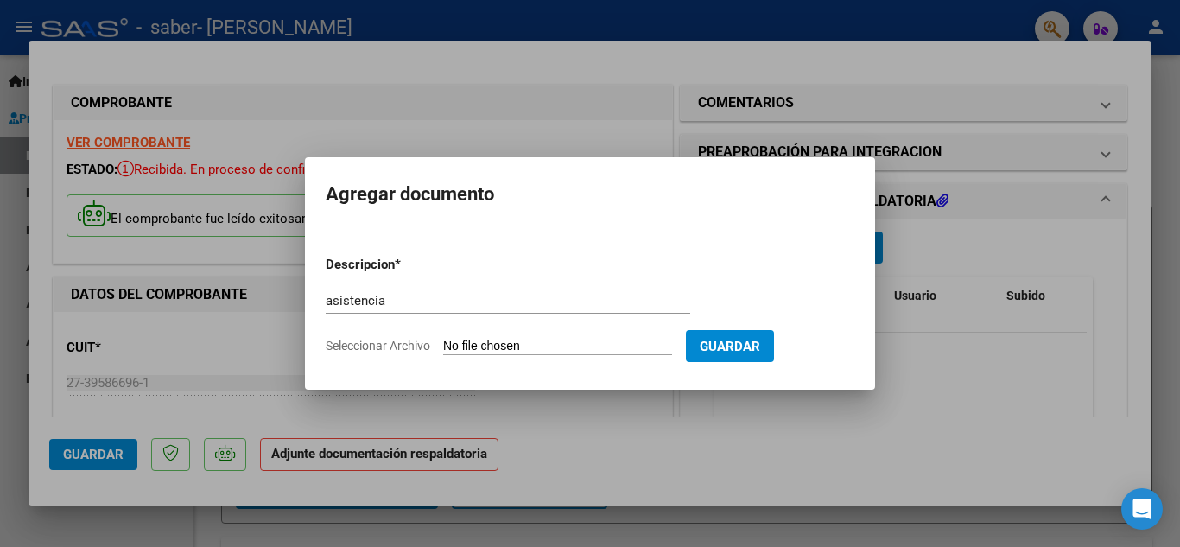
click at [505, 347] on input "Seleccionar Archivo" at bounding box center [557, 346] width 229 height 16
type input "C:\fakepath\asistencia agos.pdf"
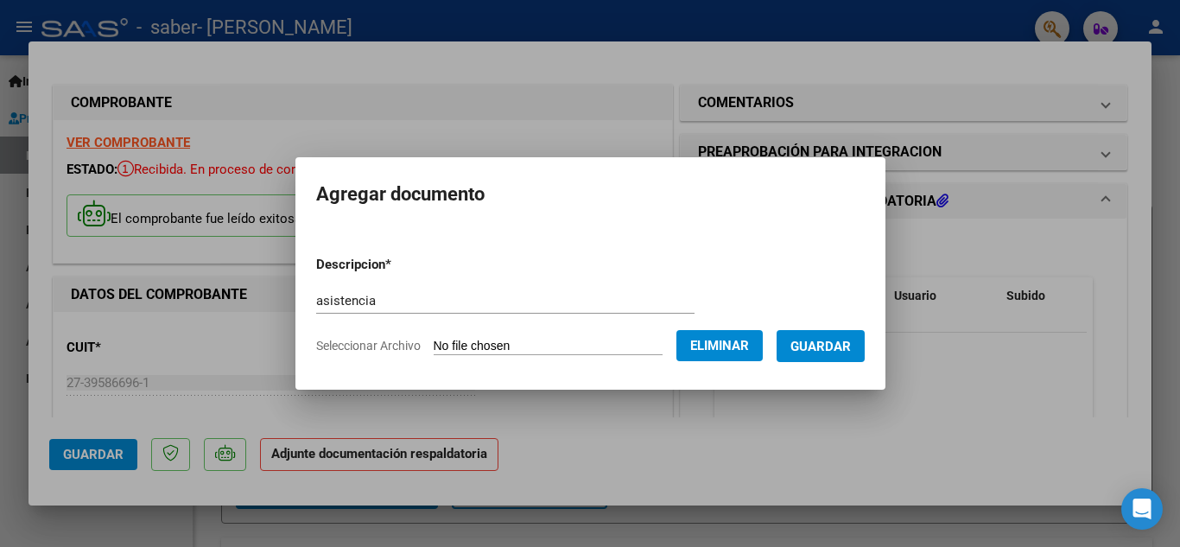
click at [830, 344] on span "Guardar" at bounding box center [820, 346] width 60 height 16
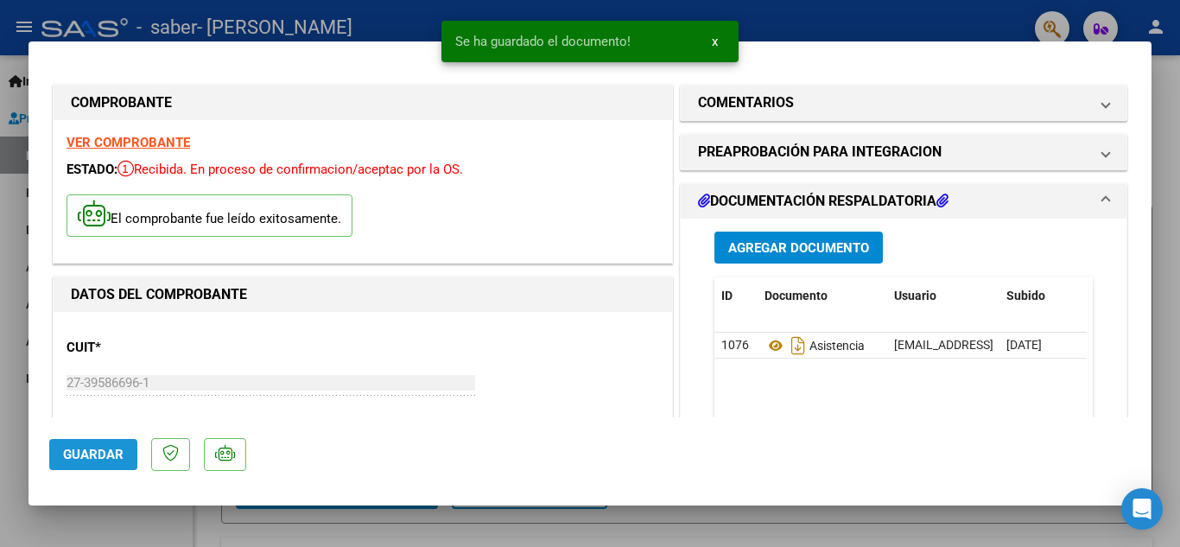
click at [85, 463] on button "Guardar" at bounding box center [93, 454] width 88 height 31
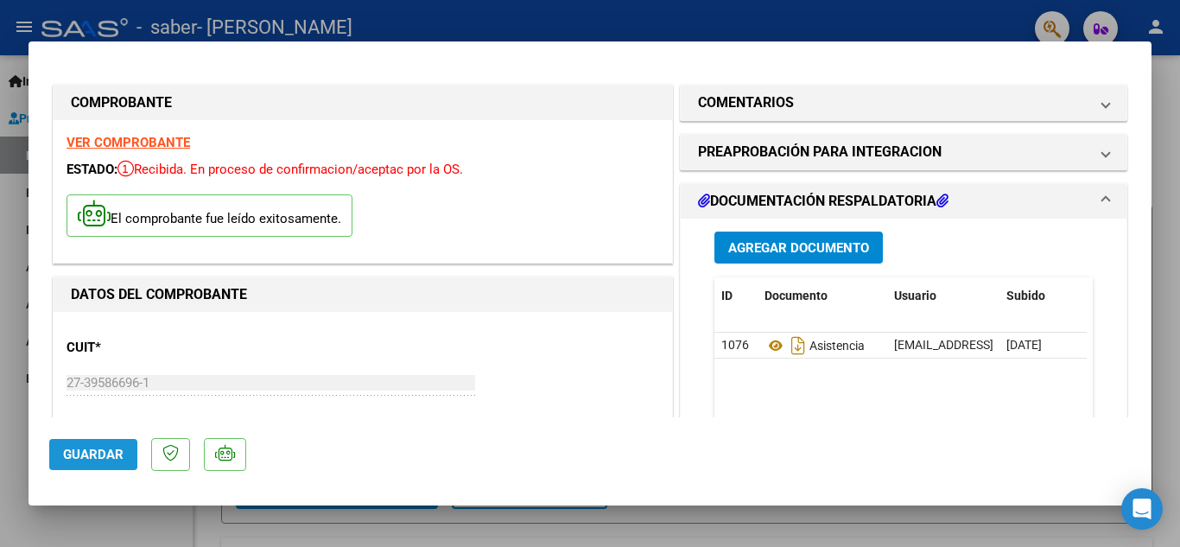
click at [92, 452] on span "Guardar" at bounding box center [93, 454] width 60 height 16
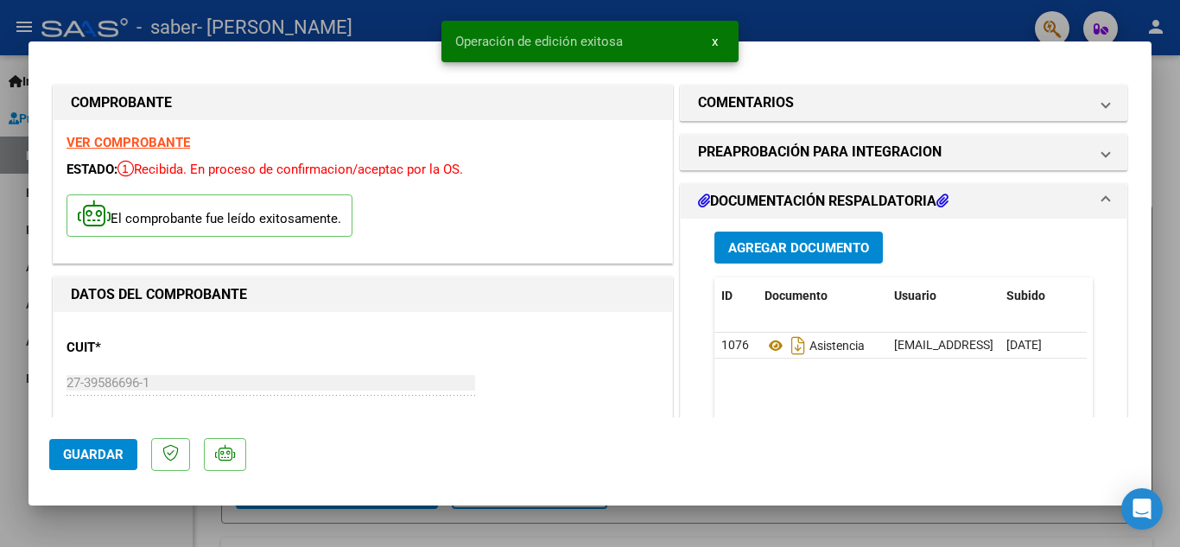
click at [749, 32] on div "Operación de edición exitosa x" at bounding box center [590, 41] width 338 height 83
click at [0, 262] on div at bounding box center [590, 273] width 1180 height 547
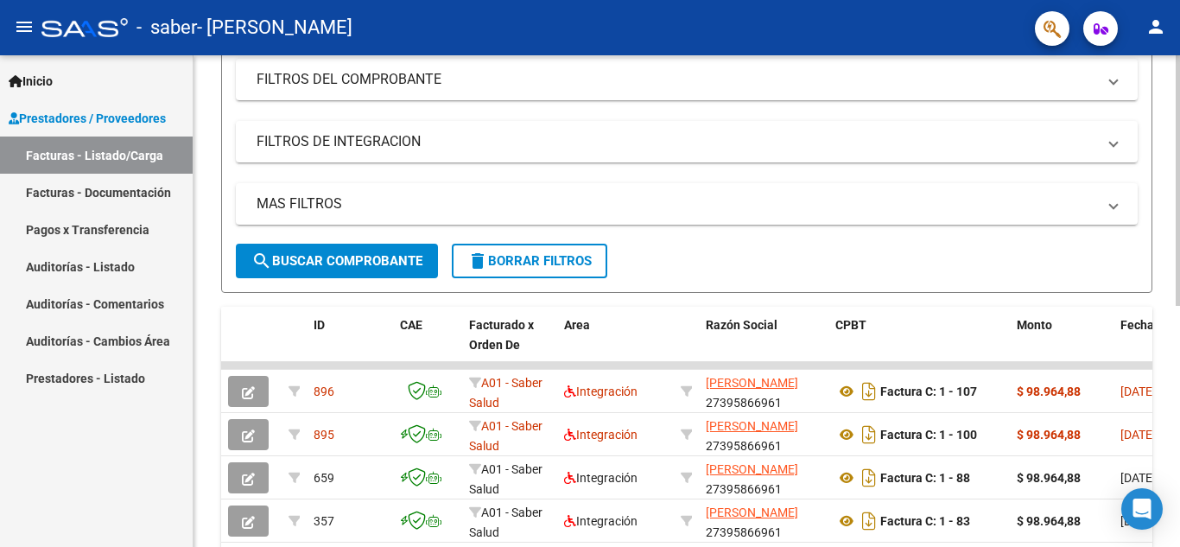
click at [1179, 338] on div at bounding box center [1177, 301] width 4 height 250
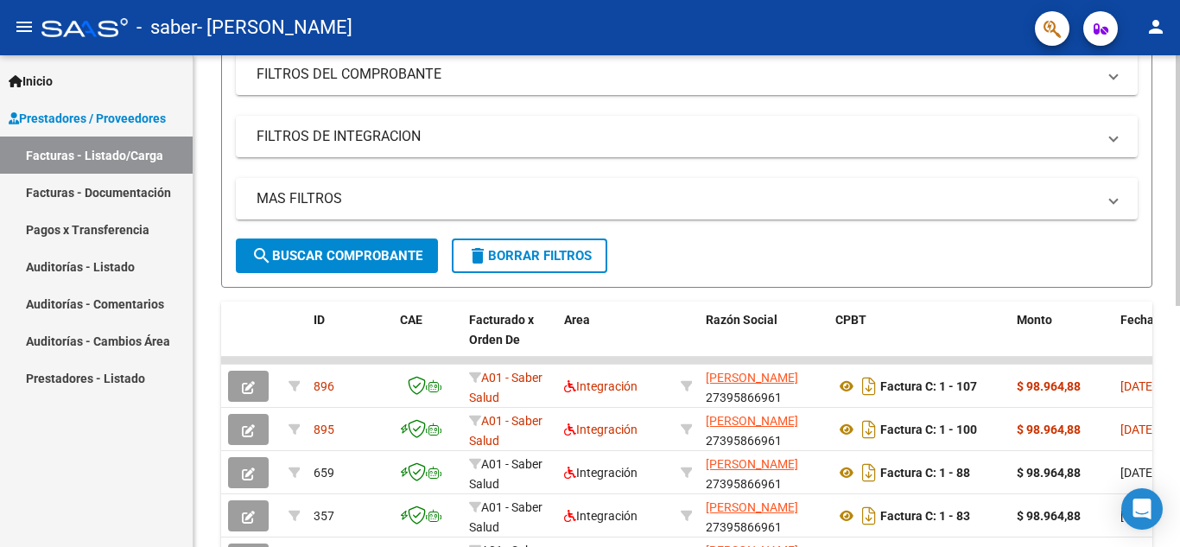
click at [1179, 338] on div at bounding box center [1177, 304] width 4 height 250
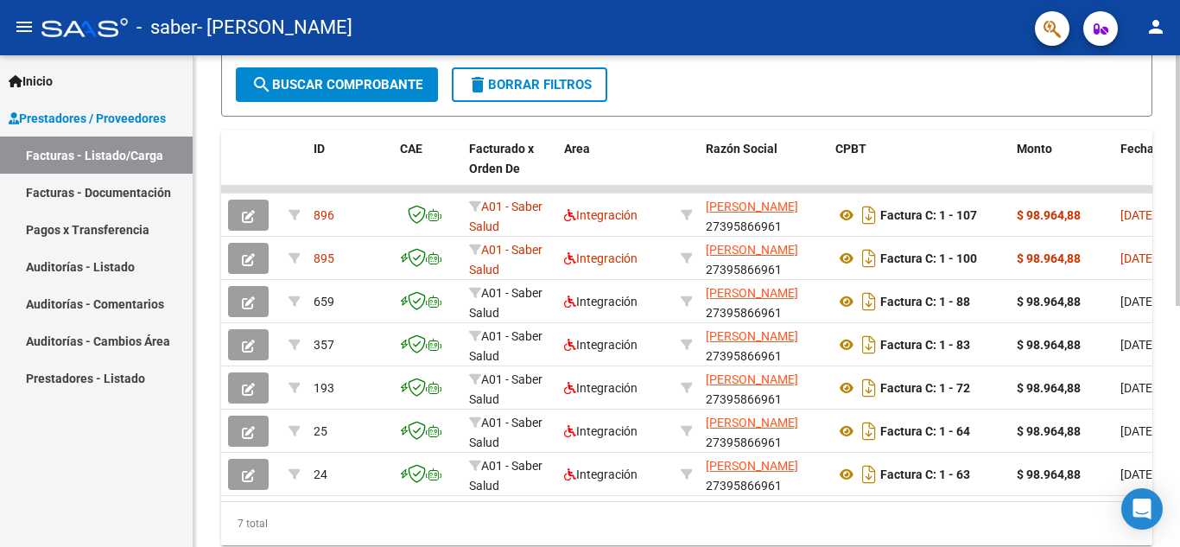
scroll to position [408, 0]
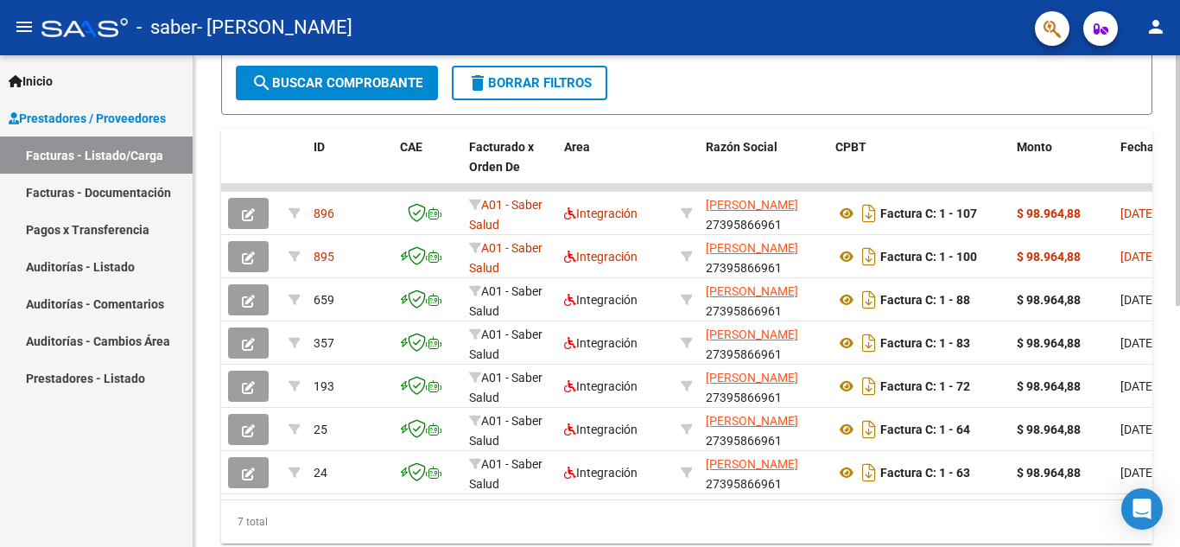
click at [1179, 417] on div at bounding box center [1177, 394] width 4 height 250
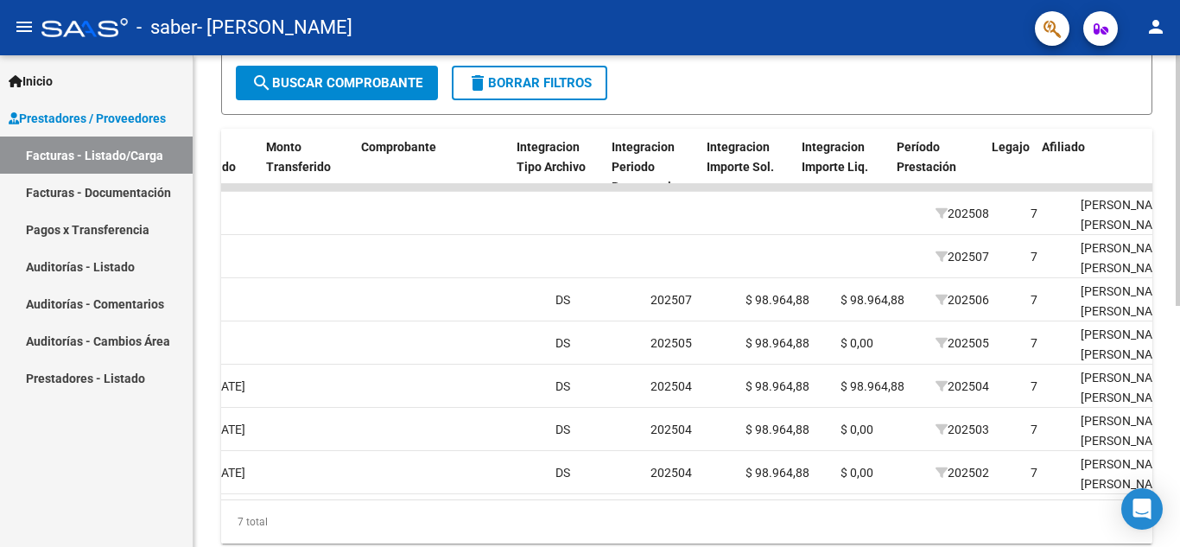
scroll to position [0, 1592]
